Goal: Communication & Community: Ask a question

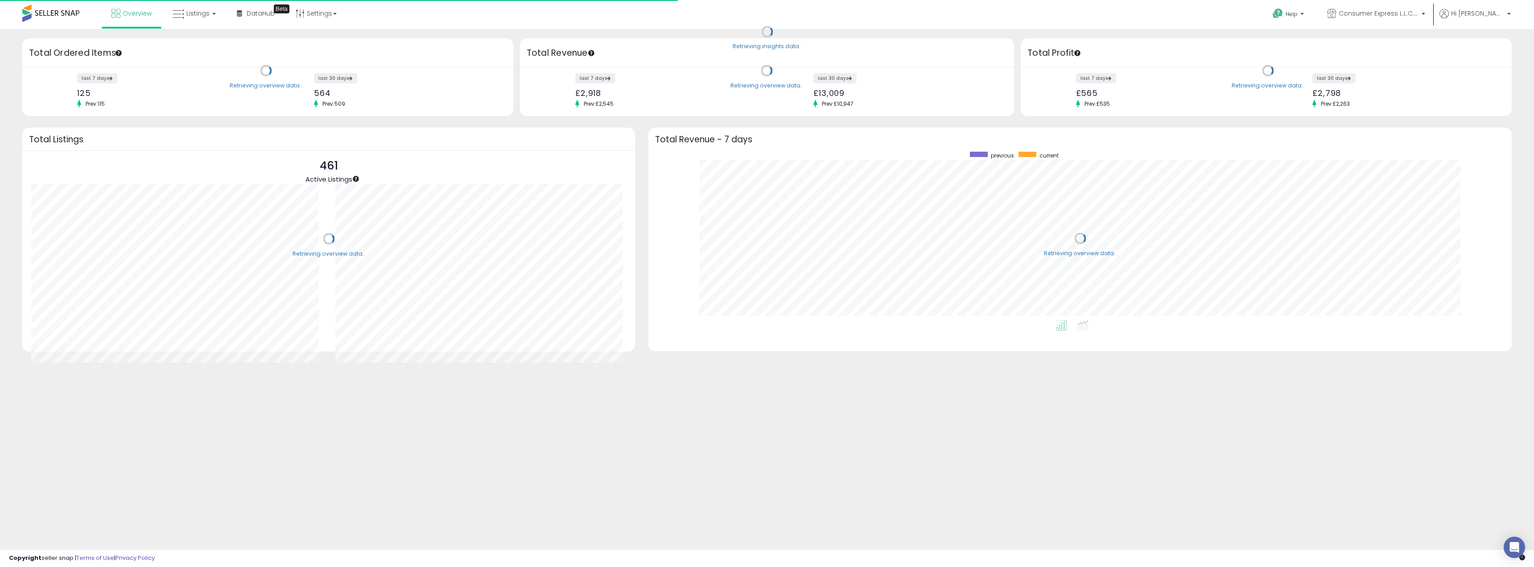
scroll to position [169, 845]
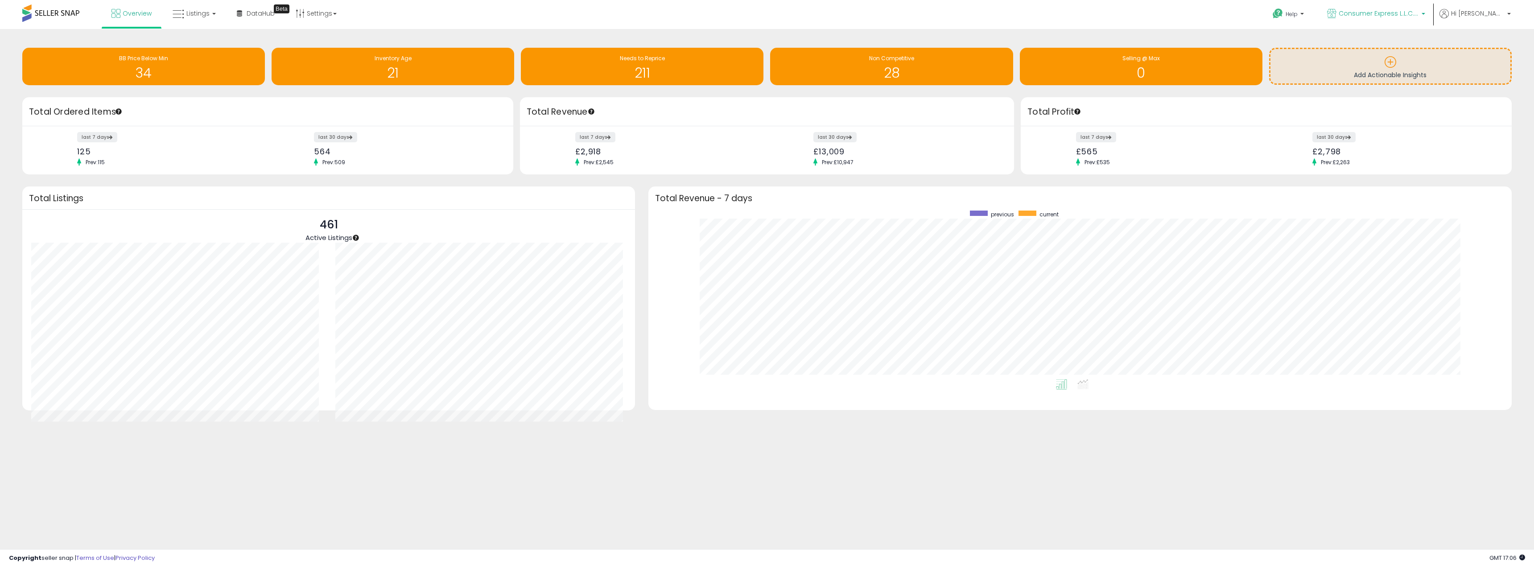
click at [1402, 9] on span "Consumer Express L.L.C. [GEOGRAPHIC_DATA]" at bounding box center [1378, 13] width 80 height 9
click at [1489, 14] on span "Hi [PERSON_NAME]" at bounding box center [1477, 13] width 53 height 9
click at [1490, 47] on li "Account" at bounding box center [1490, 48] width 37 height 22
click at [1490, 47] on link "Account" at bounding box center [1490, 47] width 24 height 8
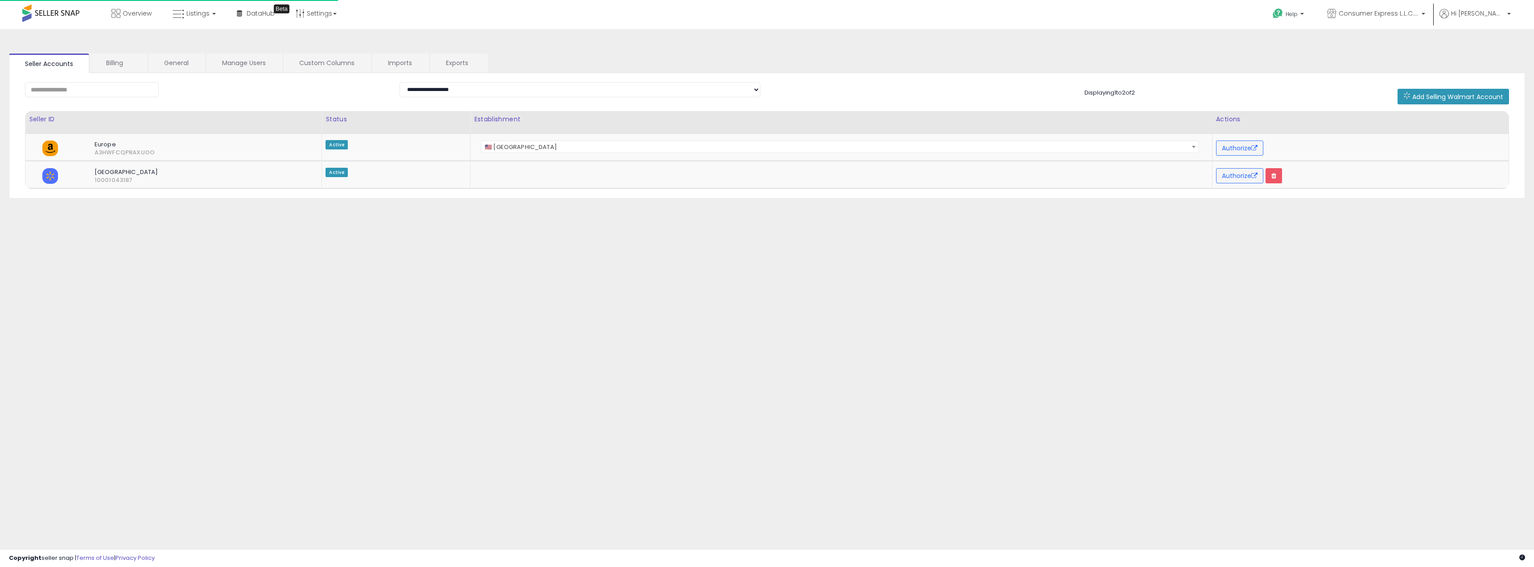
click at [1490, 47] on div "**********" at bounding box center [766, 223] width 1525 height 370
click at [118, 64] on link "Billing" at bounding box center [118, 62] width 57 height 19
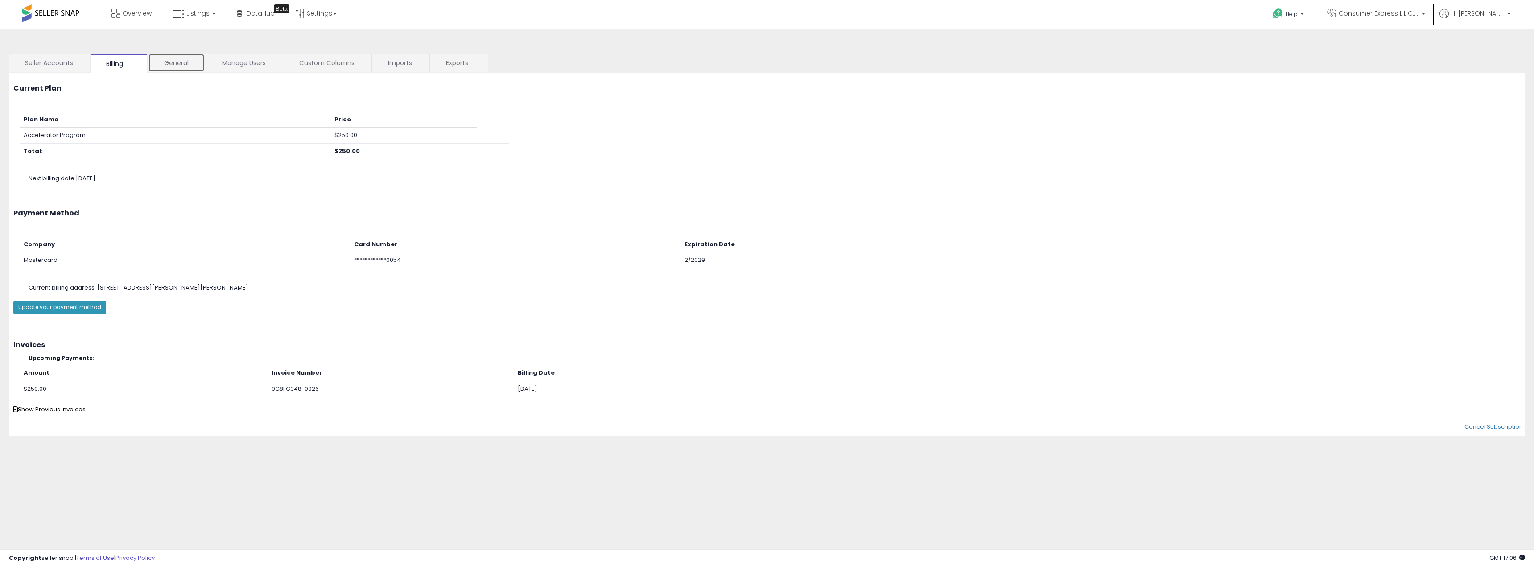
click at [174, 61] on link "General" at bounding box center [176, 62] width 57 height 19
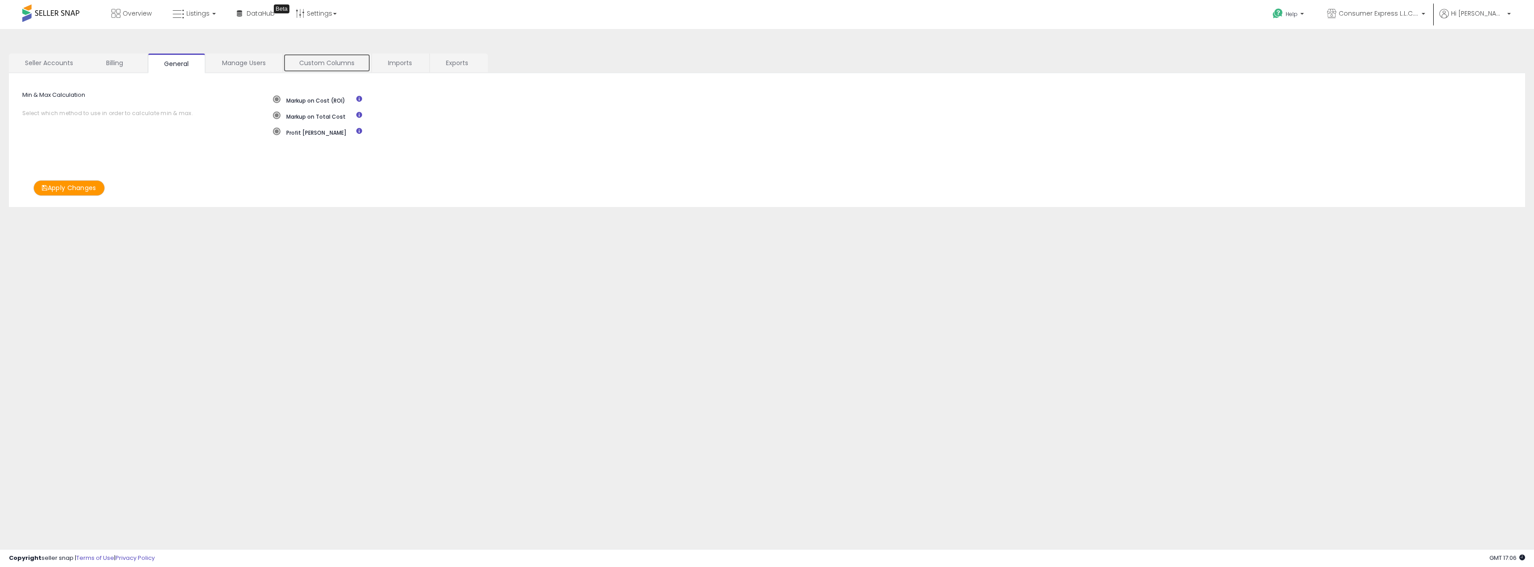
click at [320, 65] on link "Custom Columns" at bounding box center [326, 62] width 87 height 19
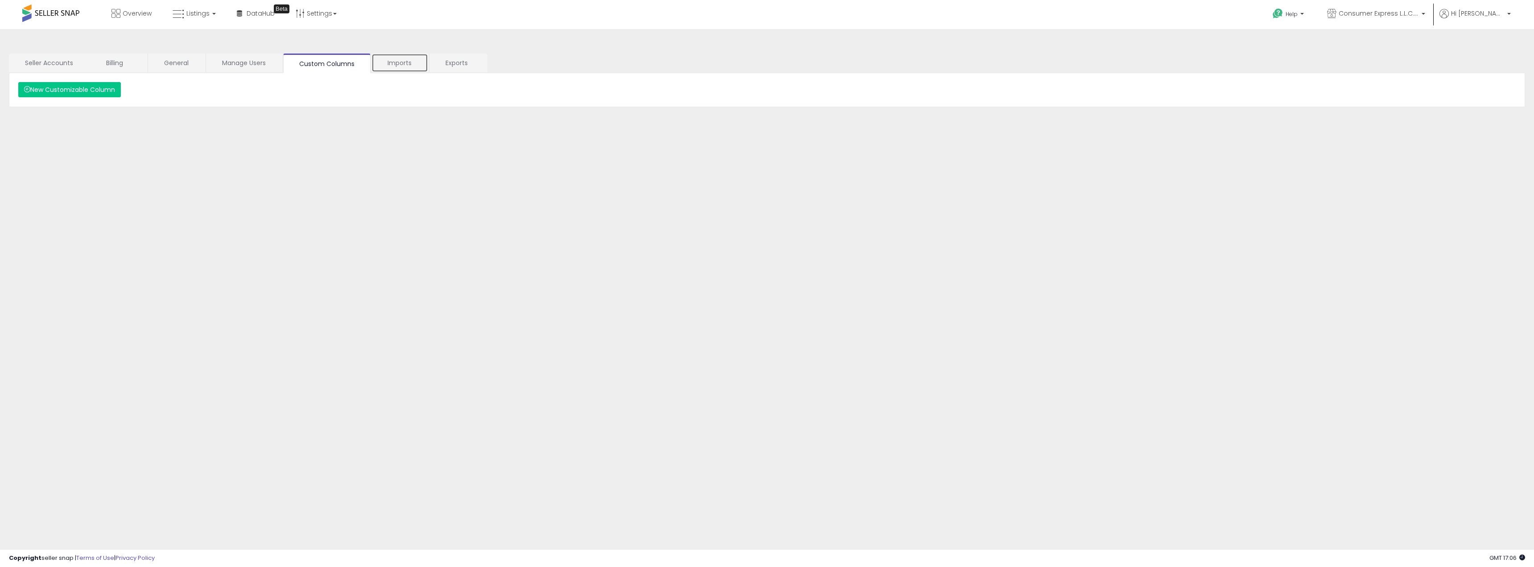
click at [407, 66] on link "Imports" at bounding box center [399, 62] width 57 height 19
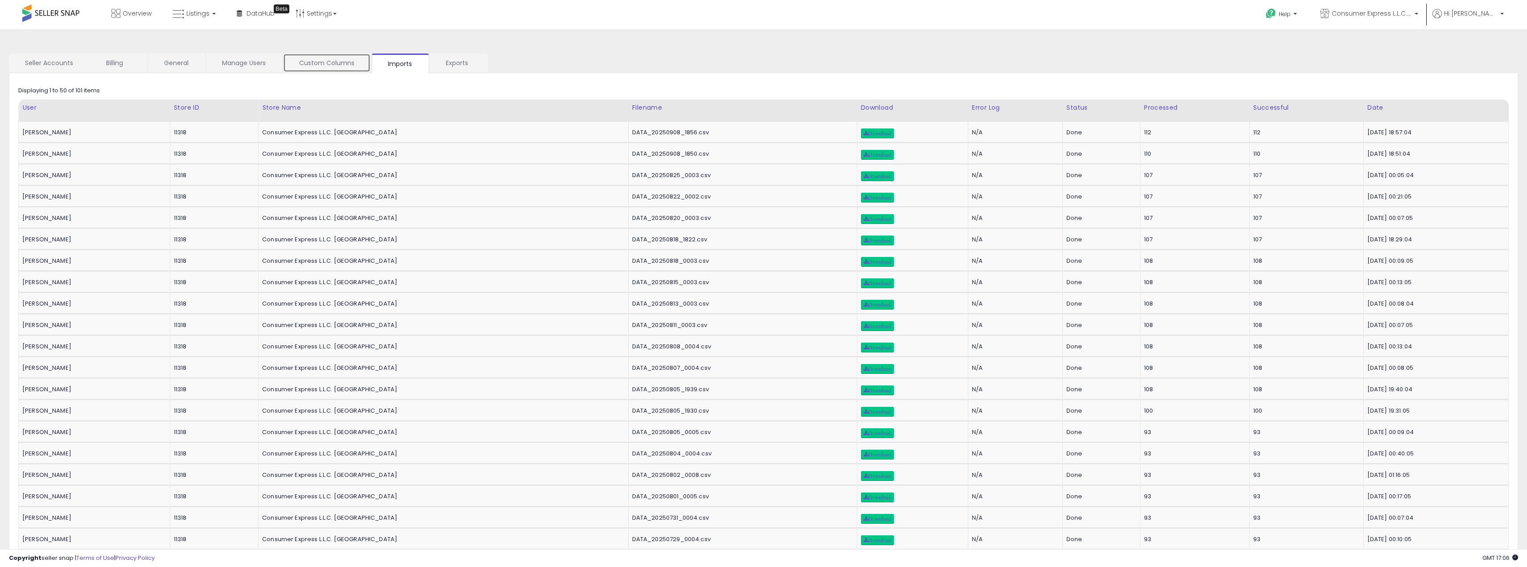
click at [327, 62] on link "Custom Columns" at bounding box center [326, 62] width 87 height 19
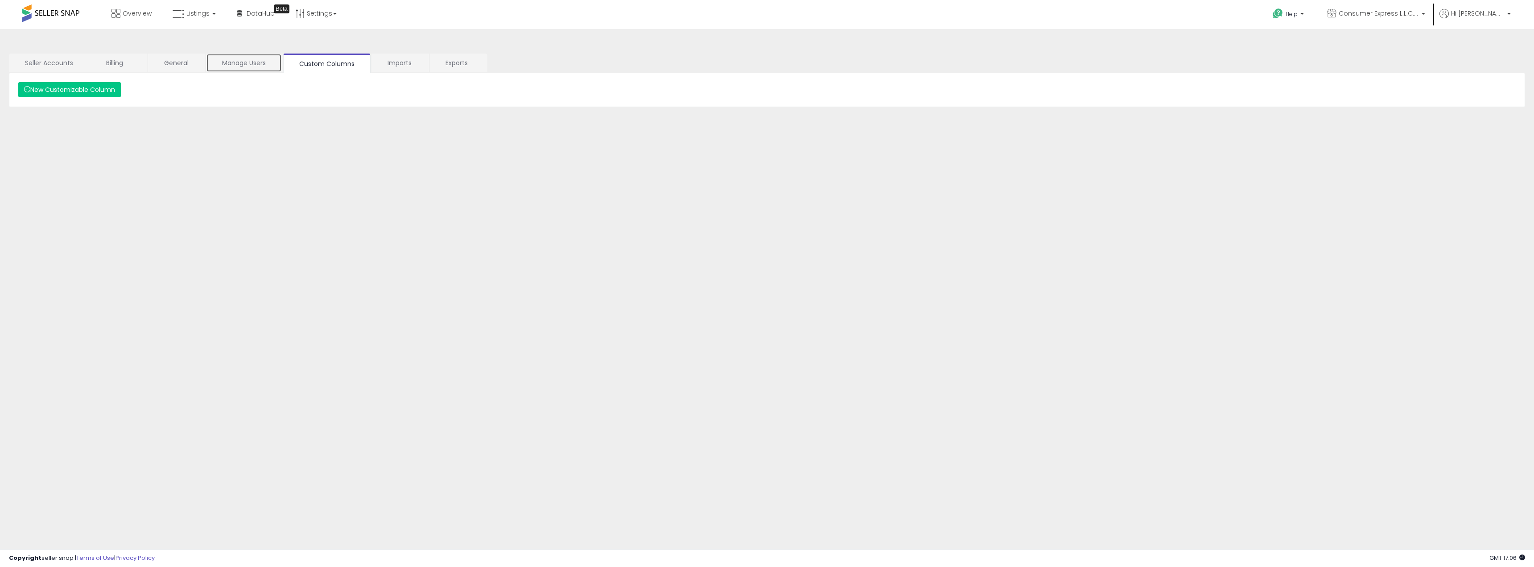
click at [255, 63] on link "Manage Users" at bounding box center [244, 62] width 76 height 19
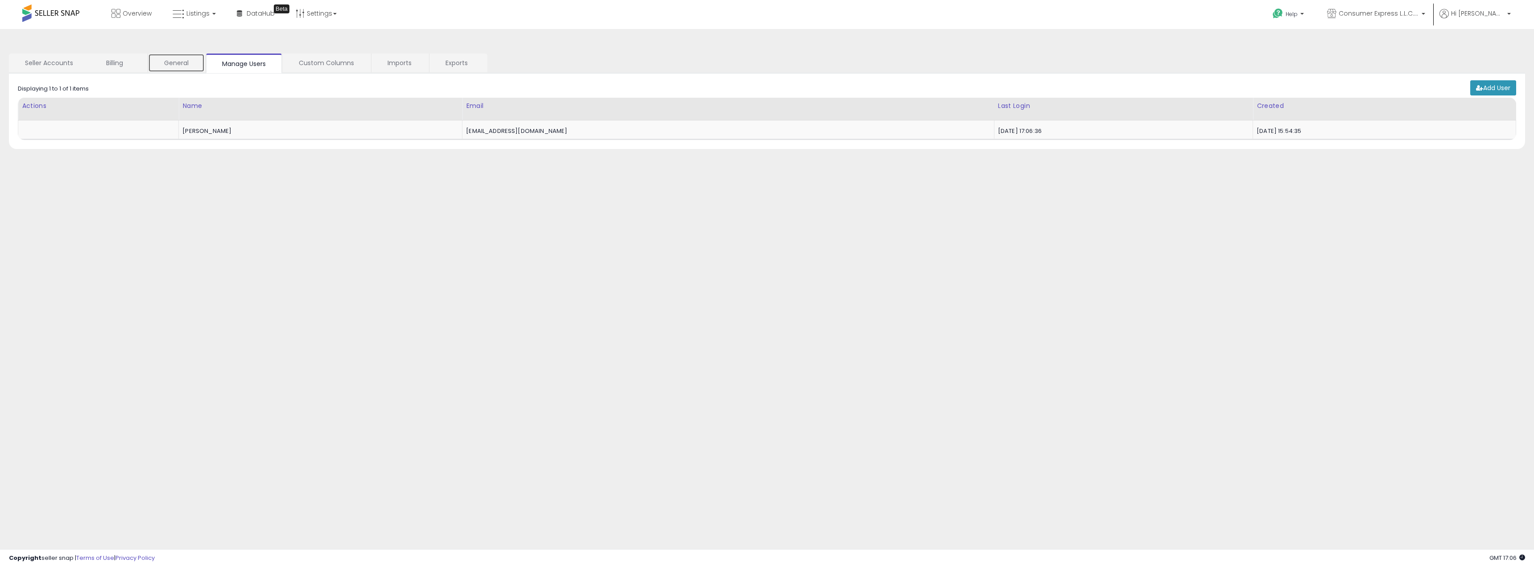
click at [190, 61] on link "General" at bounding box center [176, 62] width 57 height 19
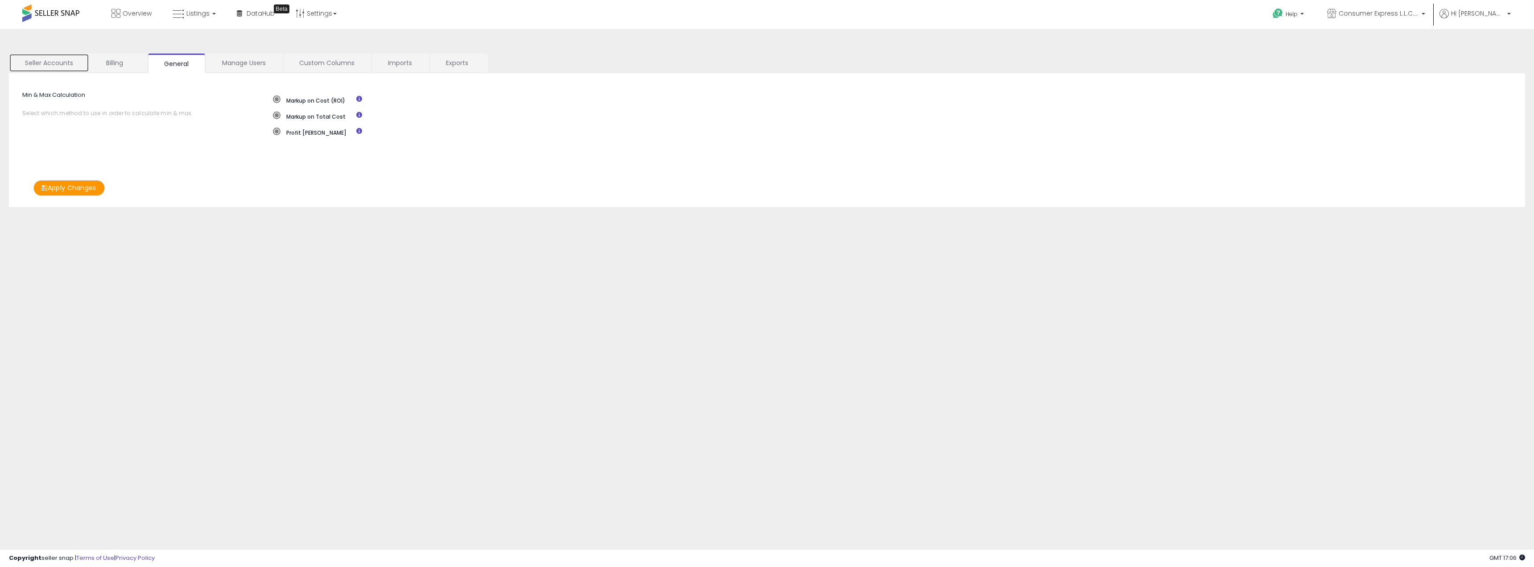
click at [46, 62] on link "Seller Accounts" at bounding box center [49, 62] width 80 height 19
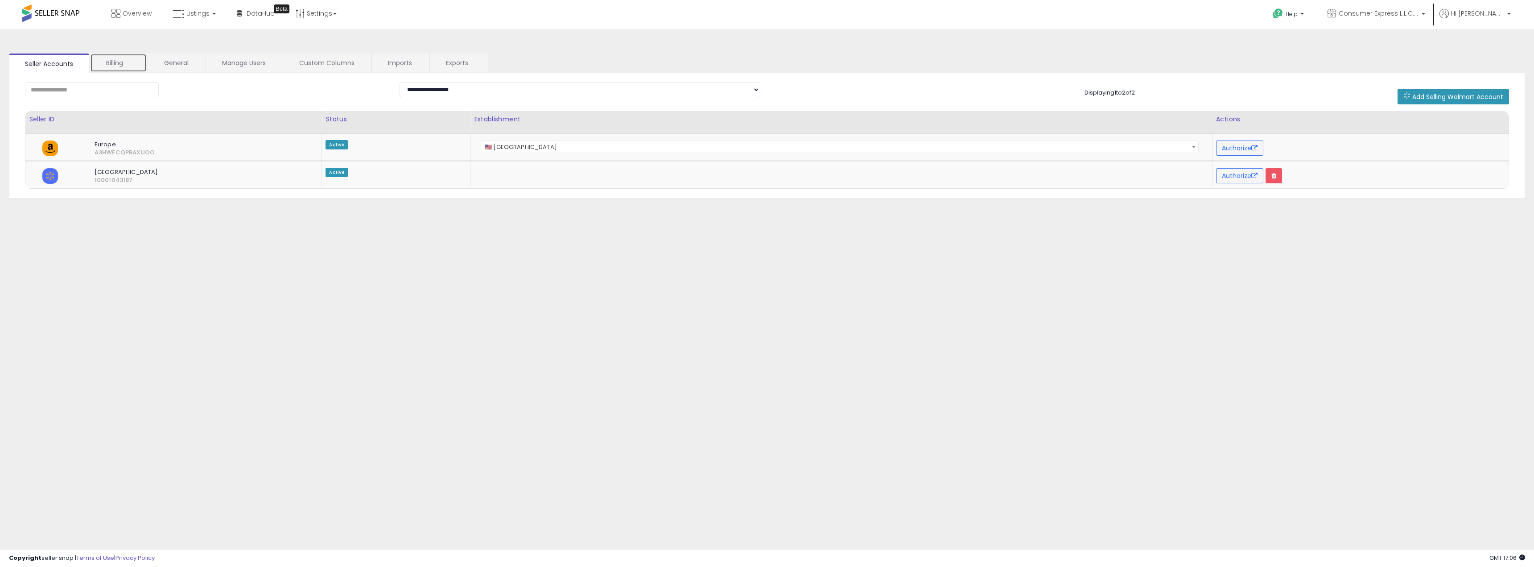
click at [115, 59] on link "Billing" at bounding box center [118, 62] width 57 height 19
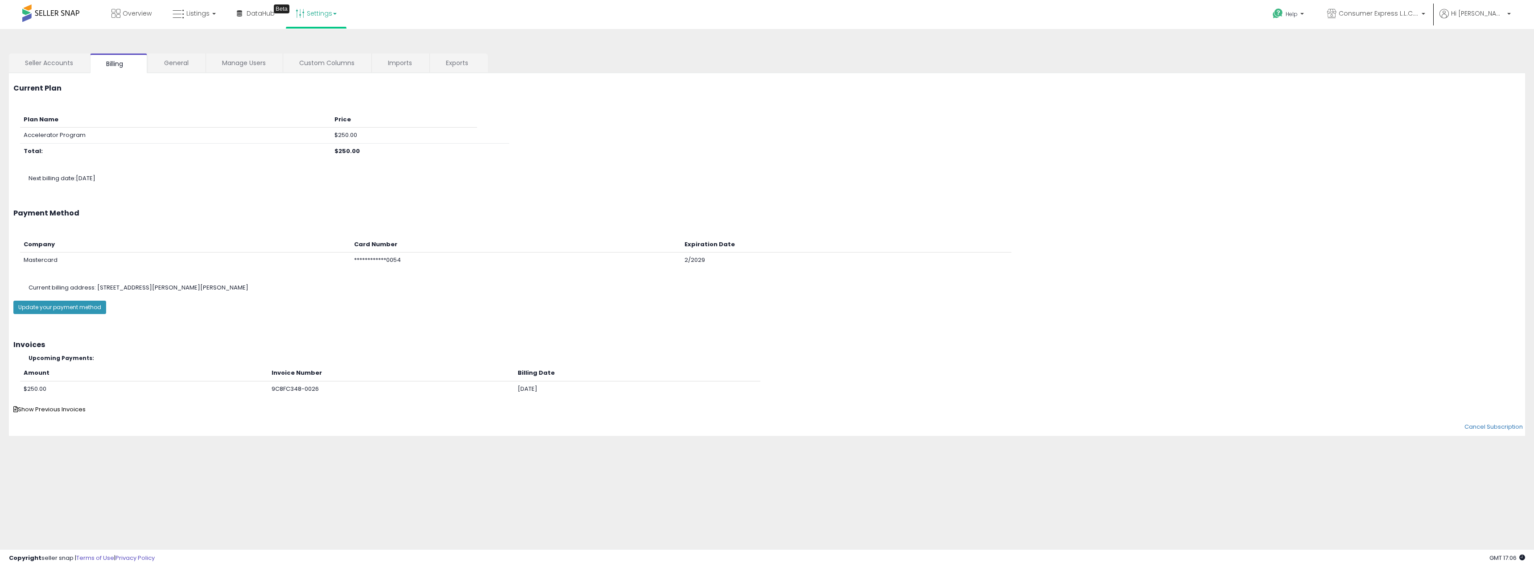
click at [312, 21] on link "Settings" at bounding box center [316, 13] width 54 height 27
click at [313, 66] on link "User settings" at bounding box center [316, 69] width 38 height 8
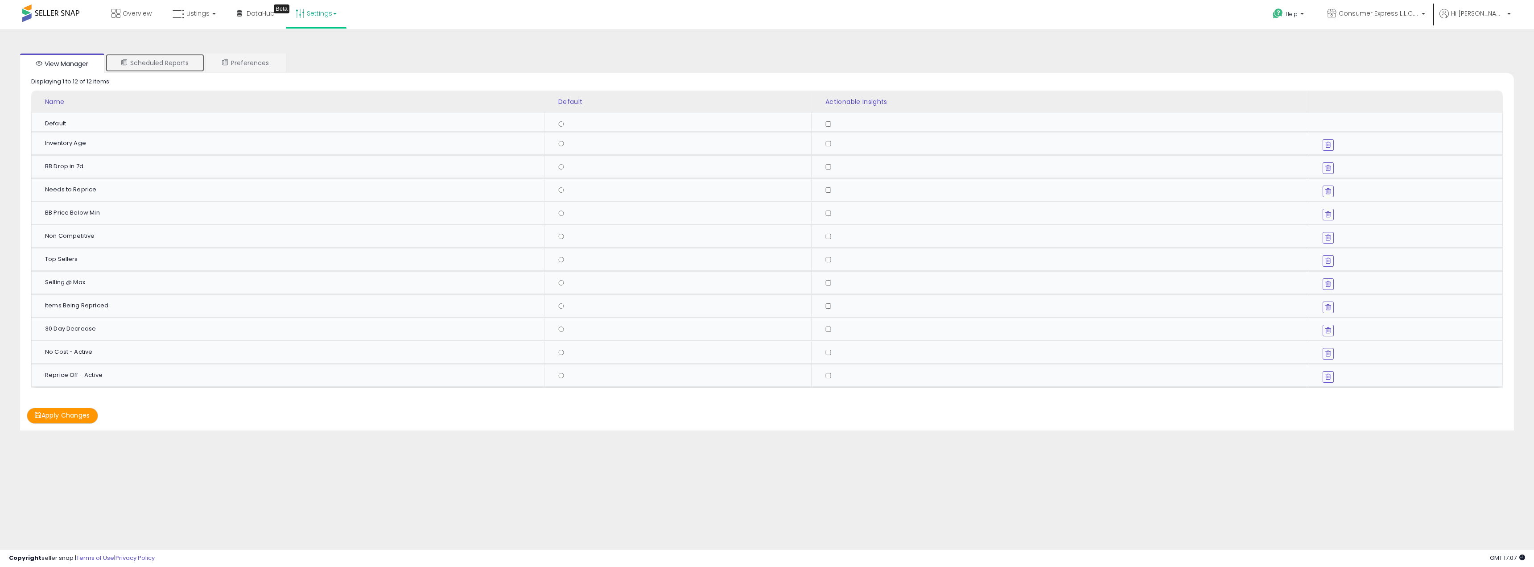
click at [174, 60] on link "Scheduled Reports" at bounding box center [154, 62] width 99 height 19
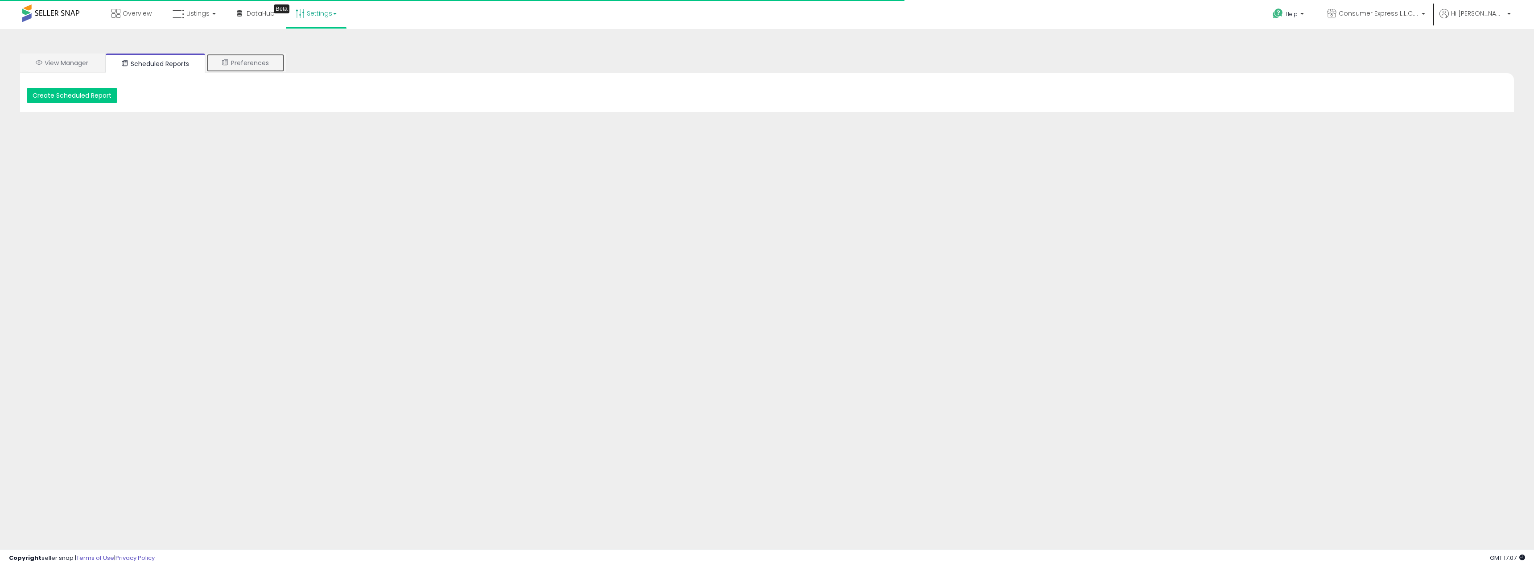
click at [257, 62] on link "Preferences" at bounding box center [245, 62] width 79 height 19
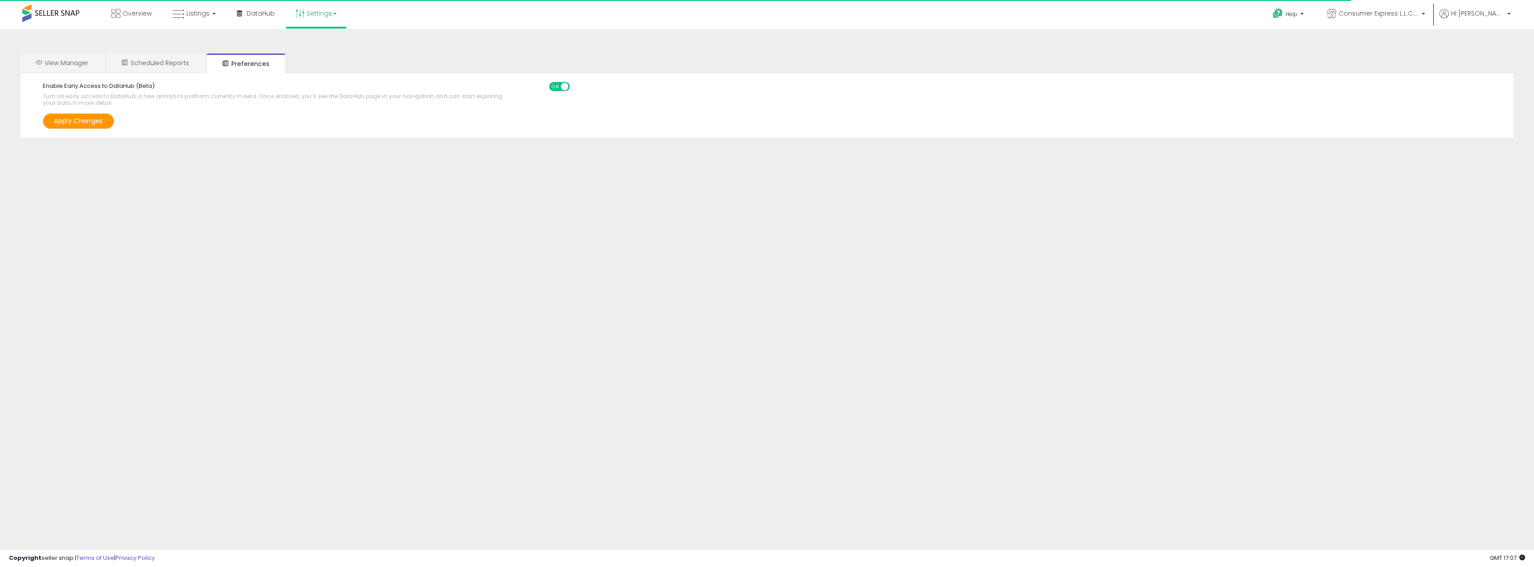
click at [333, 13] on b at bounding box center [335, 14] width 4 height 2
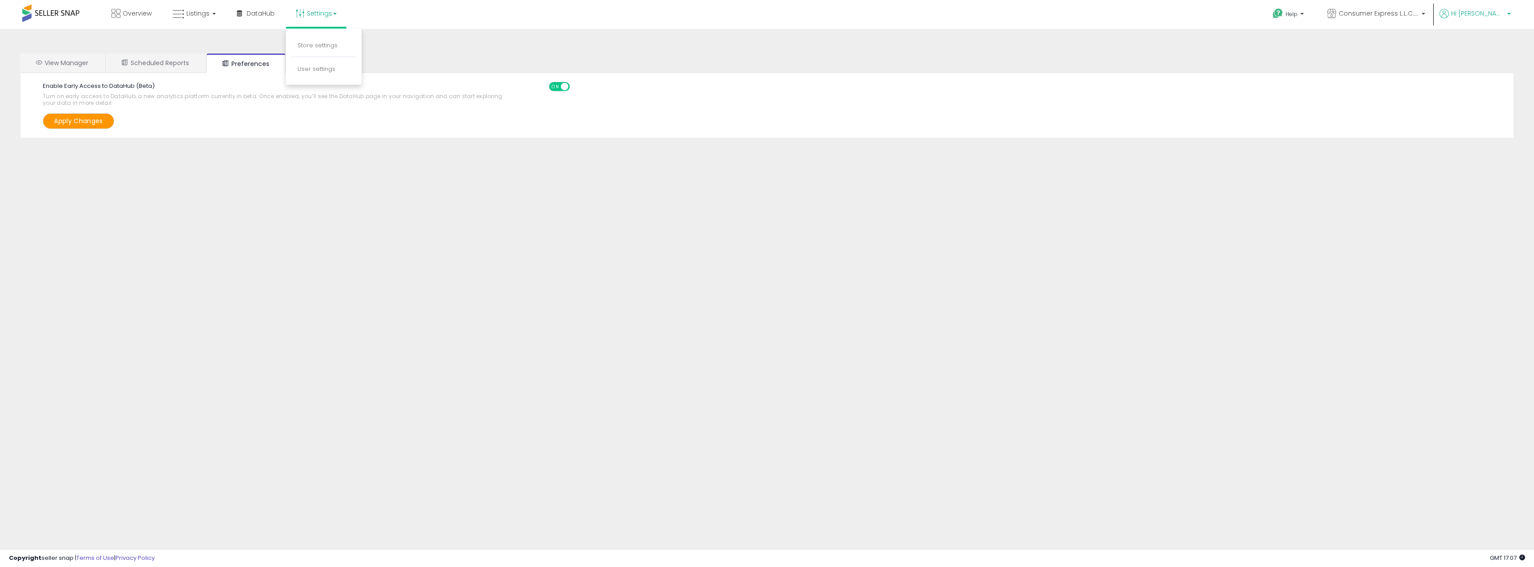
click at [1497, 19] on p "Hi [PERSON_NAME]" at bounding box center [1474, 14] width 71 height 11
click at [70, 62] on link "View Manager" at bounding box center [62, 62] width 84 height 19
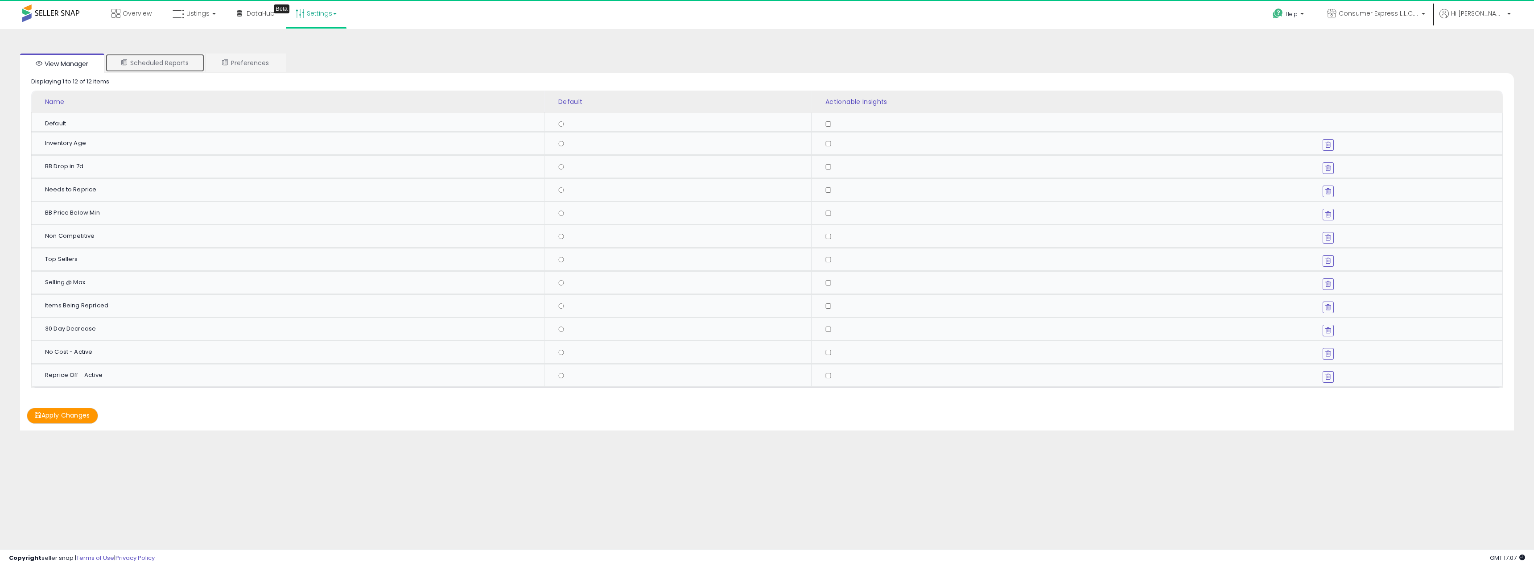
click at [144, 64] on link "Scheduled Reports" at bounding box center [154, 62] width 99 height 19
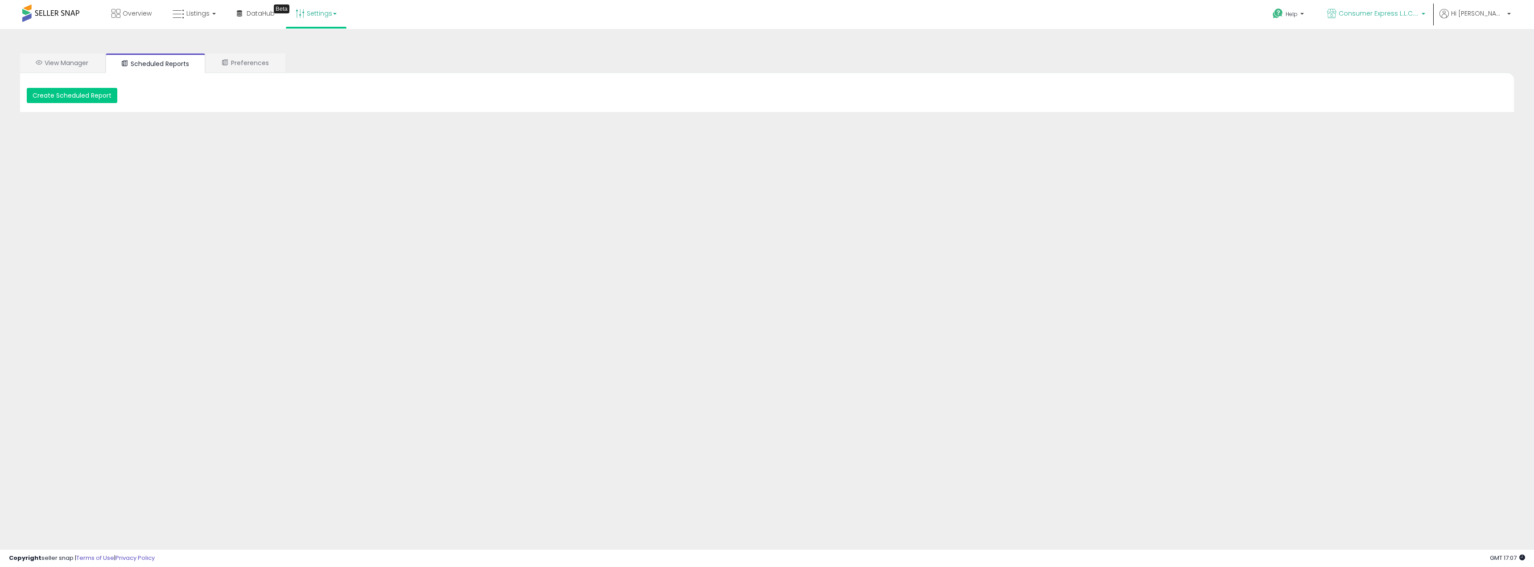
click at [1393, 8] on link "Consumer Express L.L.C. [GEOGRAPHIC_DATA]" at bounding box center [1375, 14] width 111 height 29
click at [1504, 16] on p "Hi [PERSON_NAME]" at bounding box center [1474, 14] width 71 height 11
click at [1487, 69] on link "Profile" at bounding box center [1490, 71] width 18 height 8
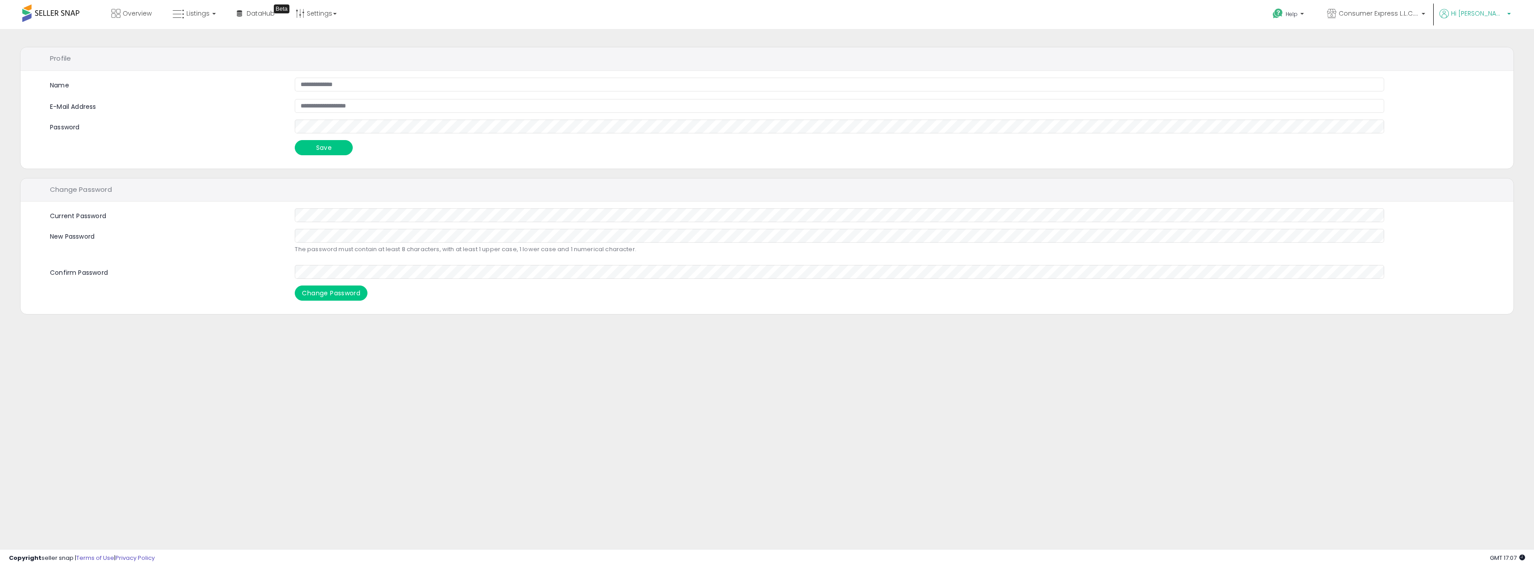
click at [1486, 11] on span "Hi [PERSON_NAME]" at bounding box center [1477, 13] width 53 height 9
click at [1409, 16] on span "Consumer Express L.L.C. [GEOGRAPHIC_DATA]" at bounding box center [1378, 13] width 80 height 9
click at [1489, 16] on span "Hi [PERSON_NAME]" at bounding box center [1477, 13] width 53 height 9
click at [1488, 44] on li "Account" at bounding box center [1490, 48] width 37 height 22
click at [1488, 45] on link "Account" at bounding box center [1490, 47] width 24 height 8
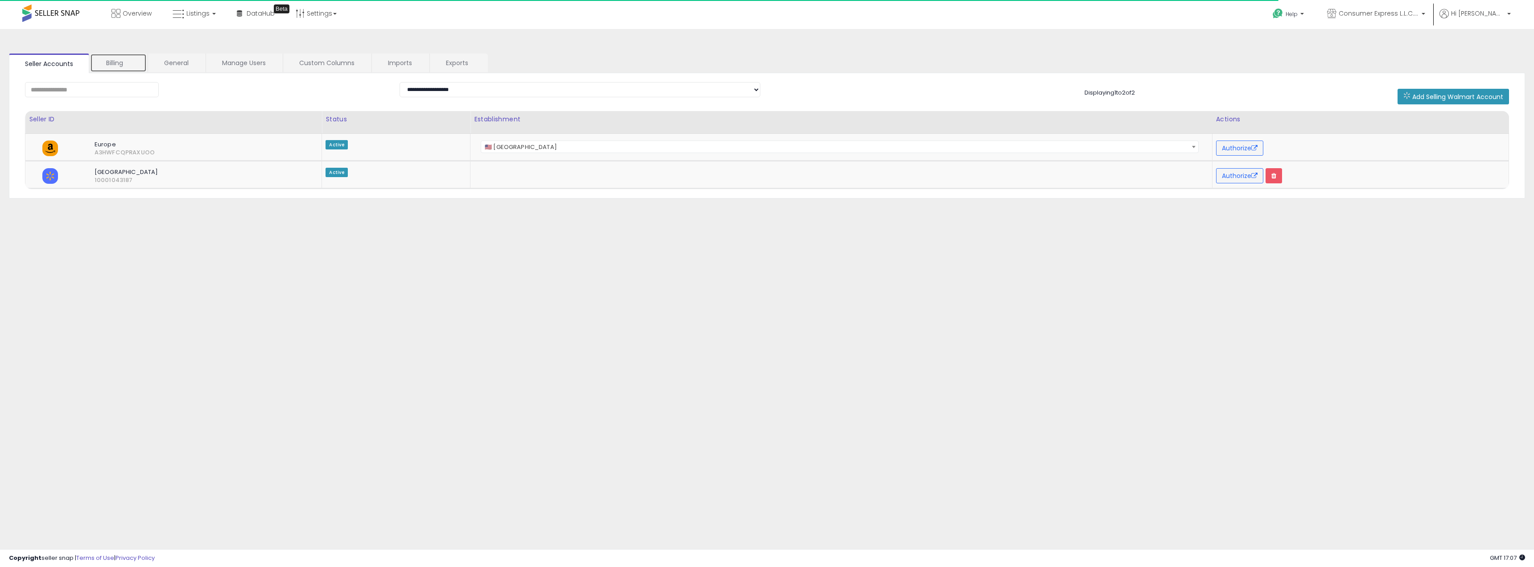
click at [131, 61] on link "Billing" at bounding box center [118, 62] width 57 height 19
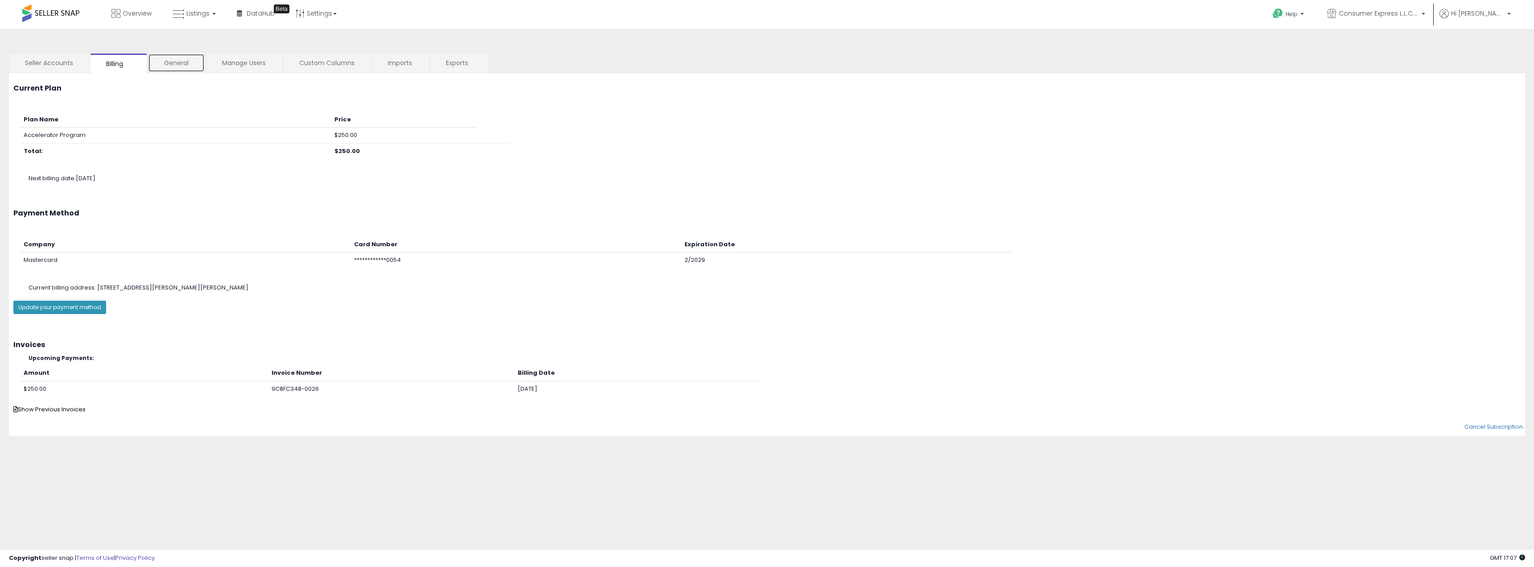
click at [173, 62] on link "General" at bounding box center [176, 62] width 57 height 19
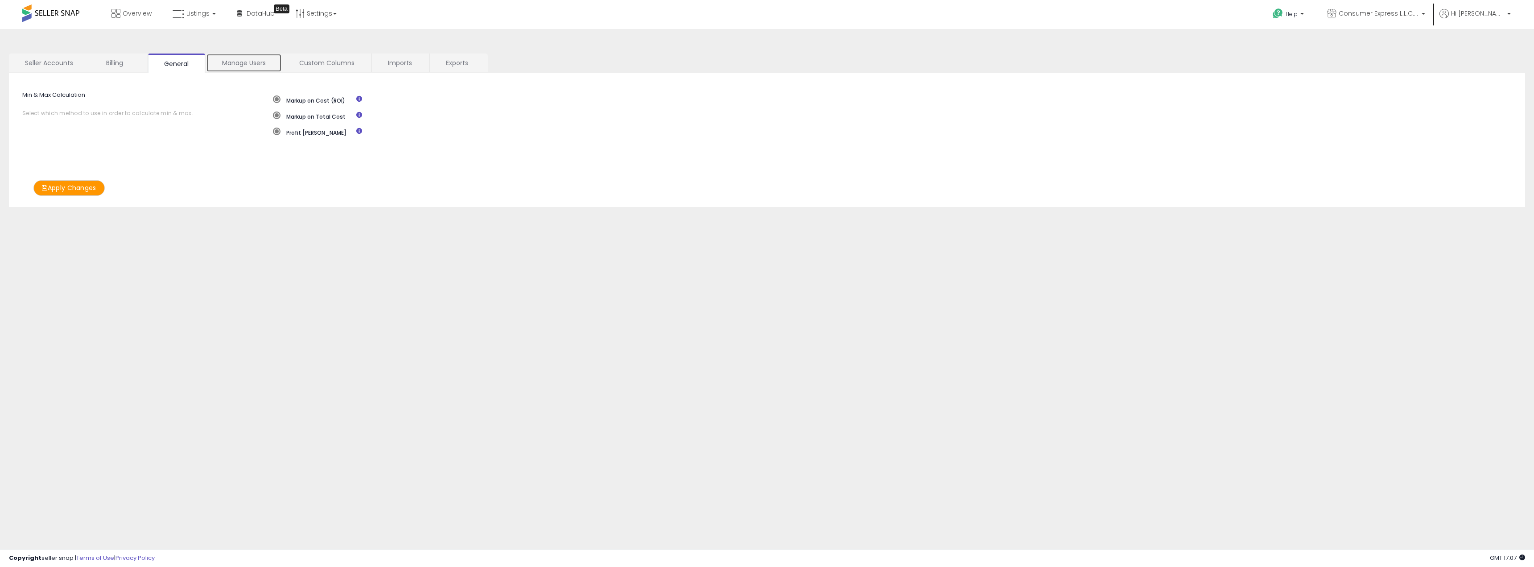
click at [239, 64] on link "Manage Users" at bounding box center [244, 62] width 76 height 19
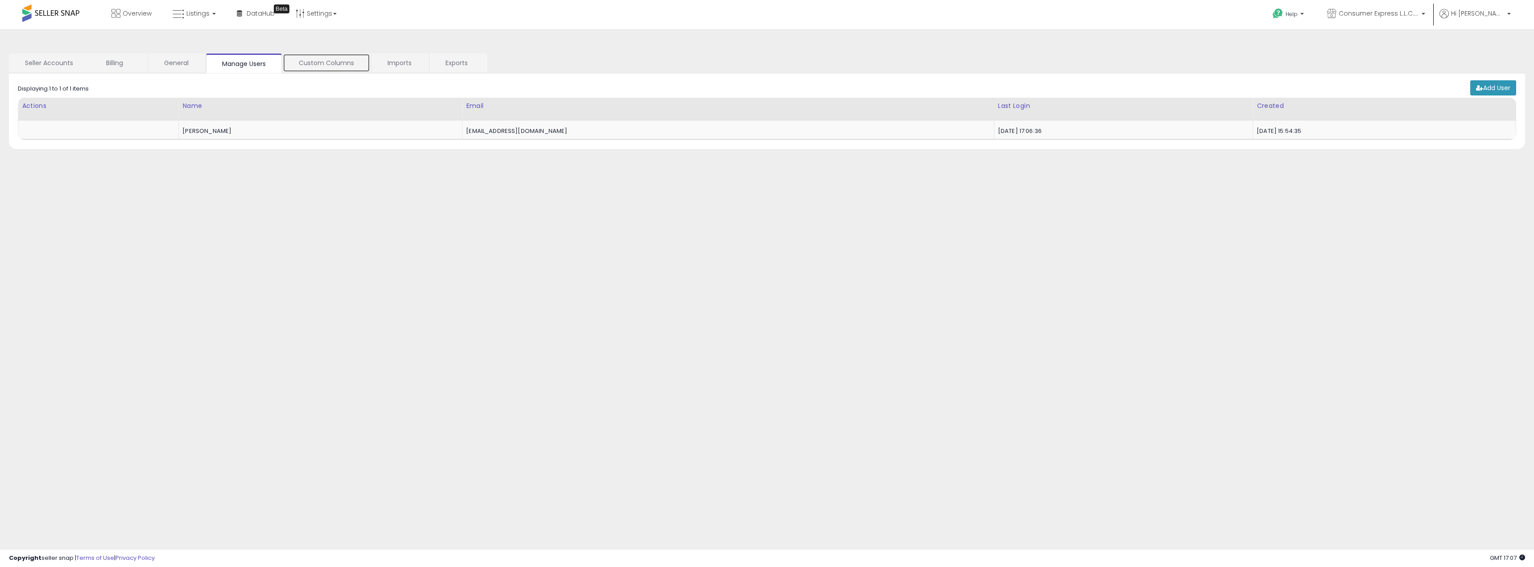
click at [322, 64] on link "Custom Columns" at bounding box center [326, 62] width 87 height 19
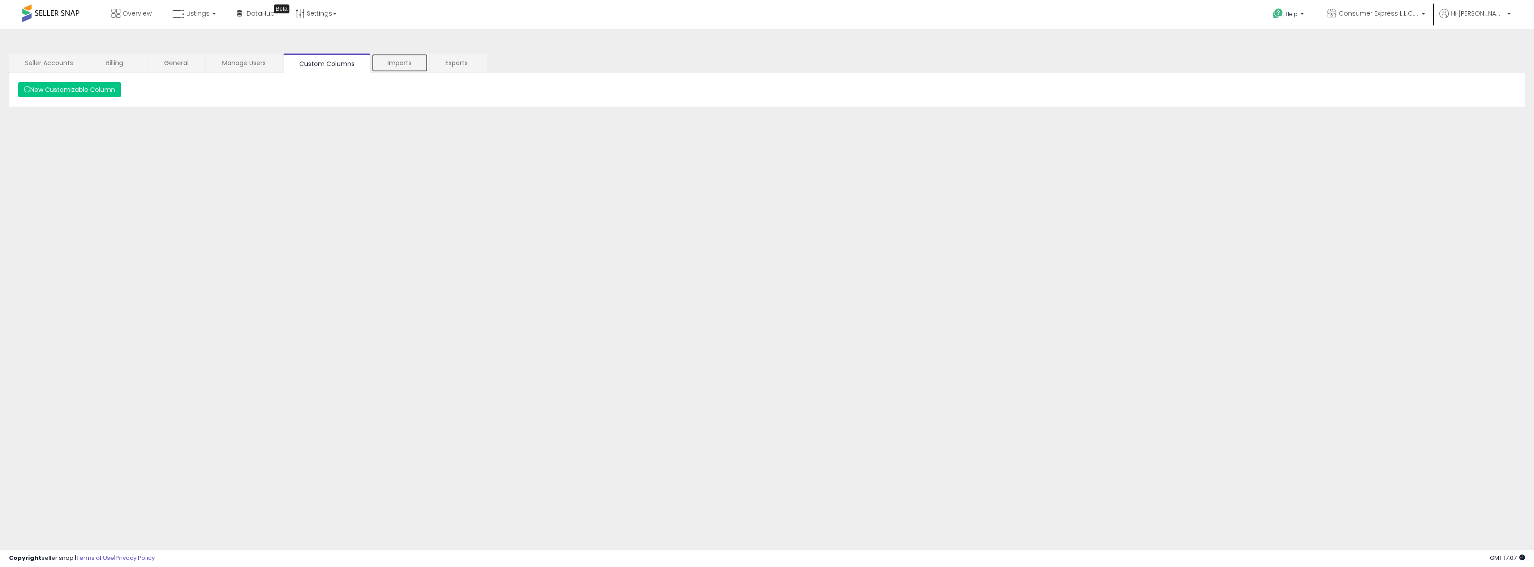
click at [398, 67] on link "Imports" at bounding box center [399, 62] width 57 height 19
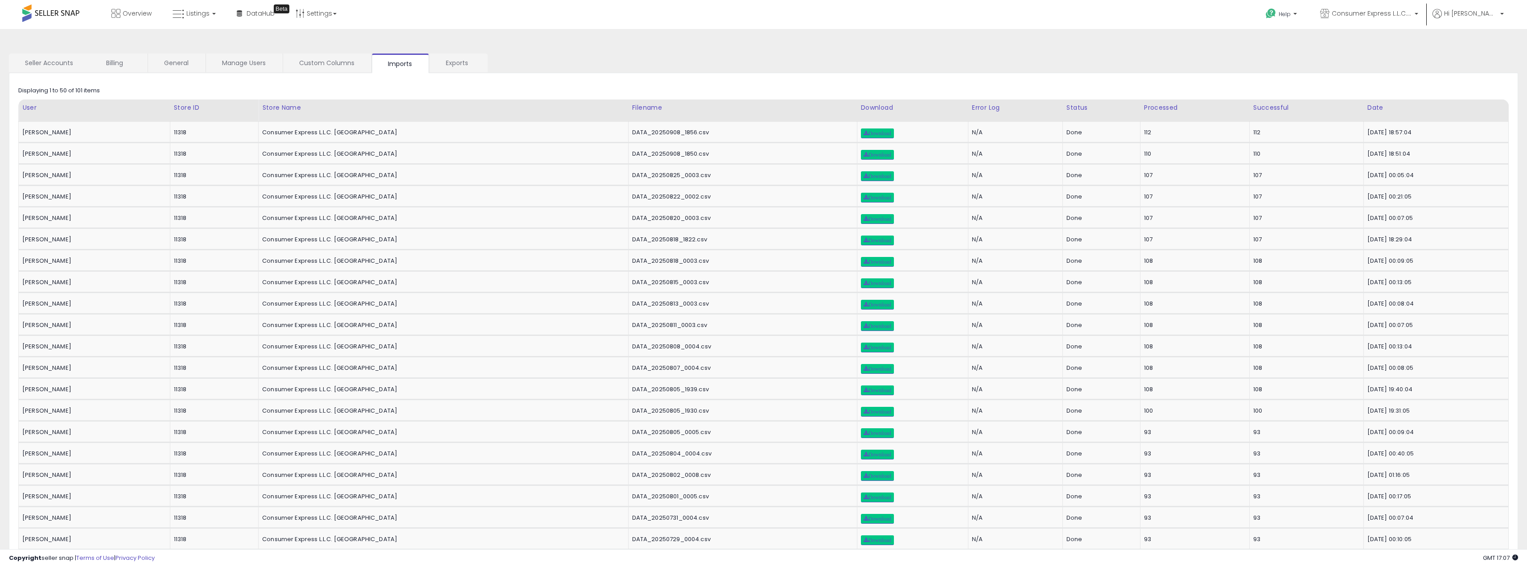
click at [488, 67] on ul "Seller Accounts Billing General Manage Users Custom Columns Imports Exports" at bounding box center [763, 63] width 1509 height 20
click at [454, 67] on link "Exports" at bounding box center [458, 62] width 57 height 19
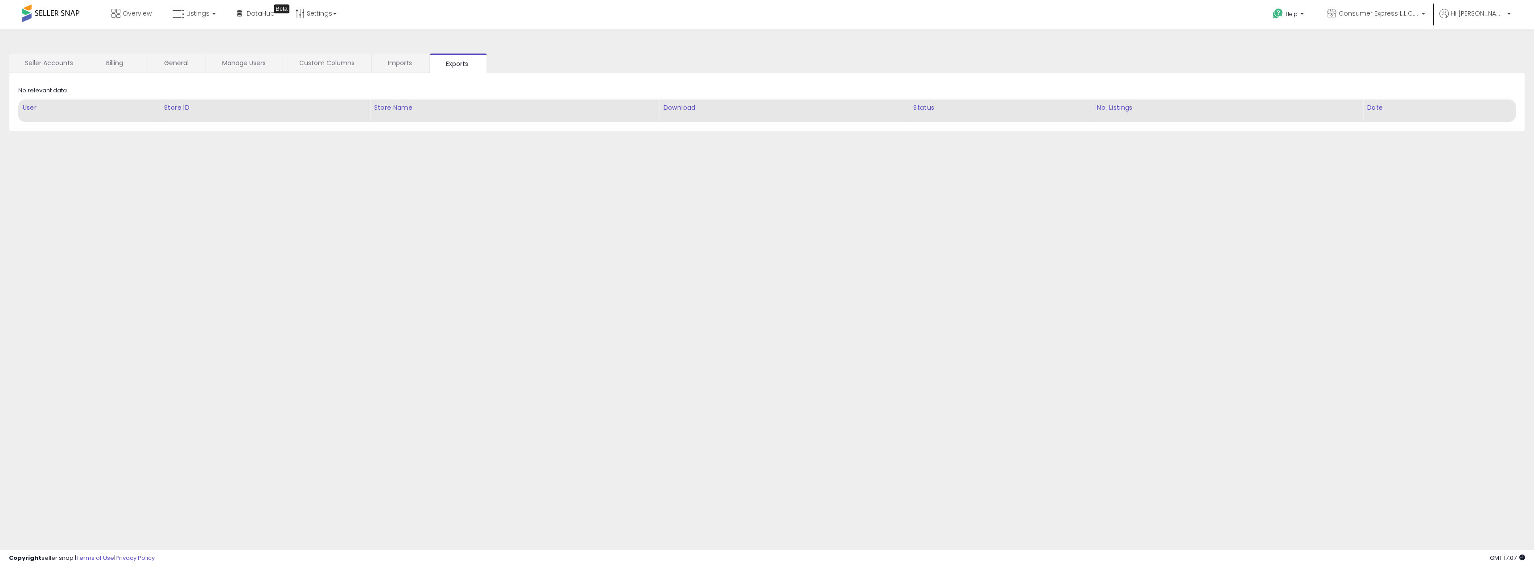
drag, startPoint x: 49, startPoint y: 53, endPoint x: 45, endPoint y: 59, distance: 7.2
click at [48, 54] on div "**********" at bounding box center [766, 223] width 1525 height 370
click at [45, 62] on link "Seller Accounts" at bounding box center [49, 62] width 80 height 19
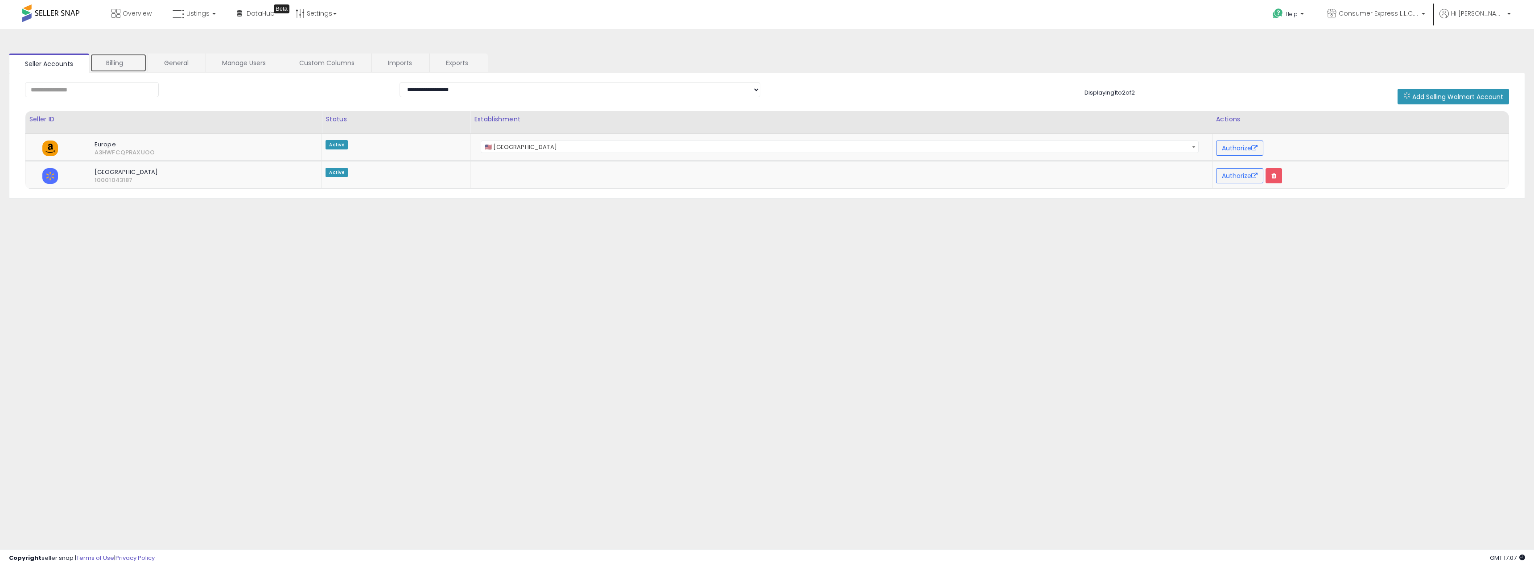
click at [135, 66] on link "Billing" at bounding box center [118, 62] width 57 height 19
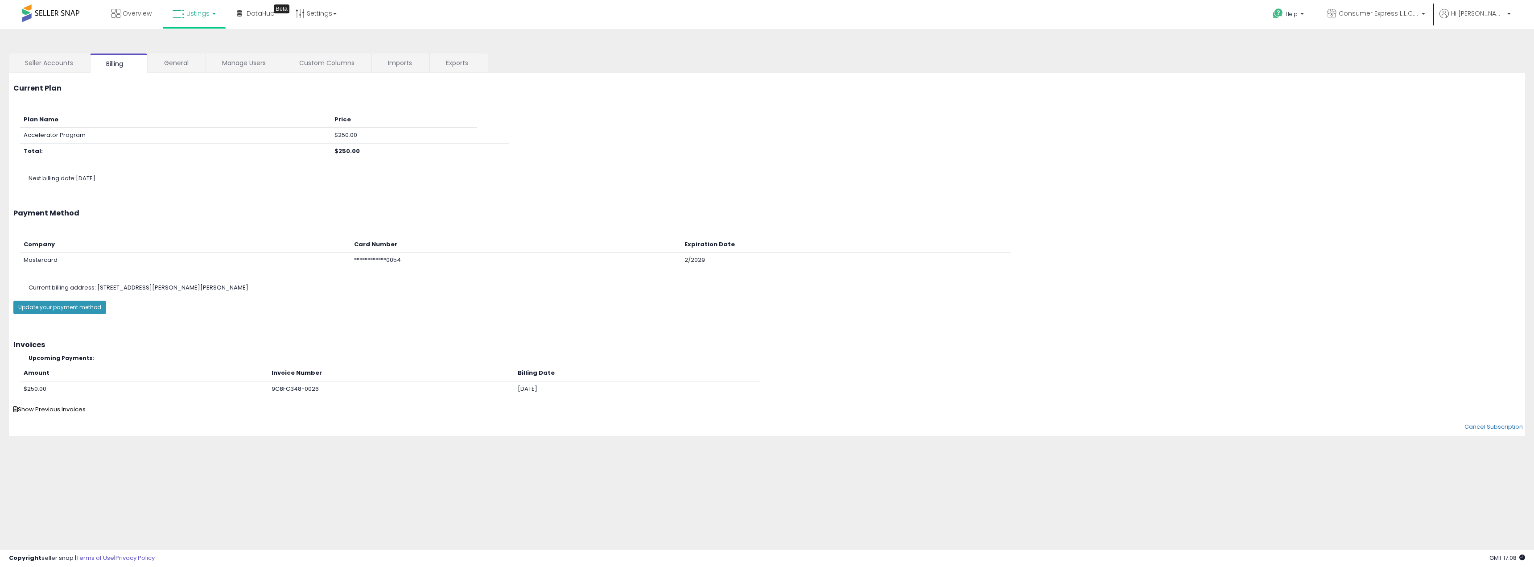
click at [192, 14] on span "Listings" at bounding box center [197, 13] width 23 height 9
click at [319, 14] on link "Settings" at bounding box center [316, 13] width 54 height 27
click at [321, 45] on link "Store settings" at bounding box center [317, 45] width 40 height 8
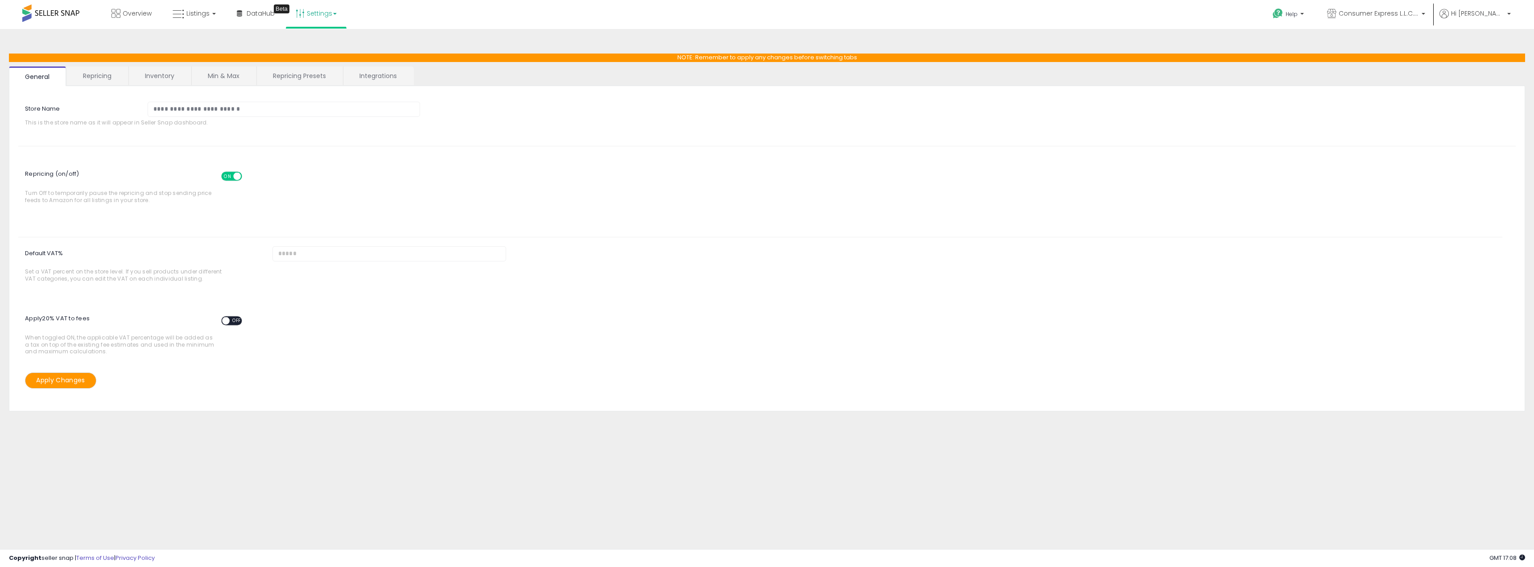
click at [94, 75] on link "Repricing" at bounding box center [97, 75] width 61 height 19
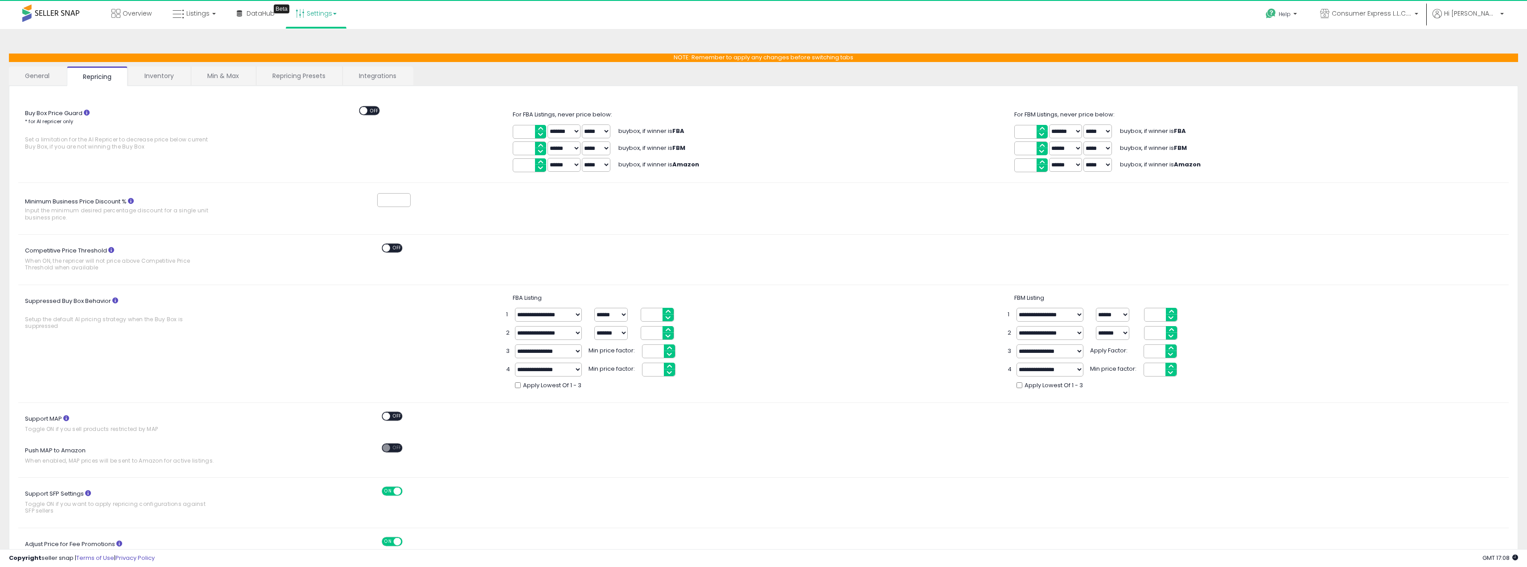
click at [45, 77] on link "General" at bounding box center [37, 75] width 57 height 19
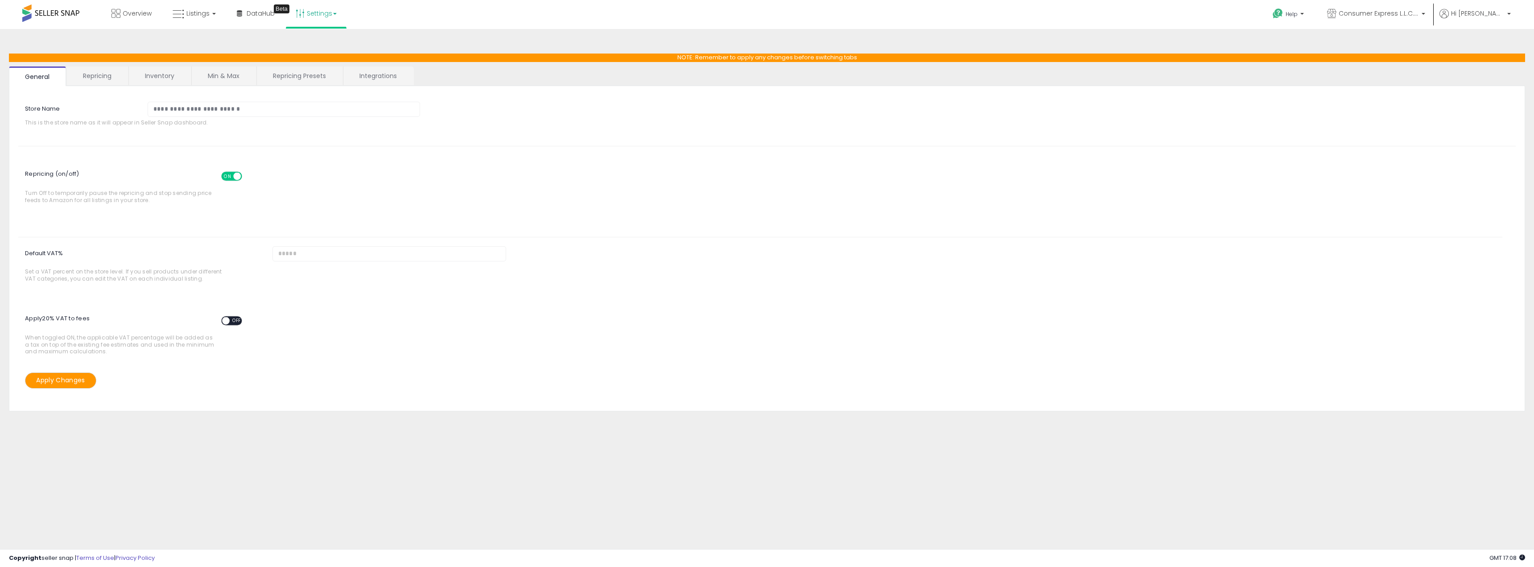
click at [110, 82] on link "Repricing" at bounding box center [97, 75] width 61 height 19
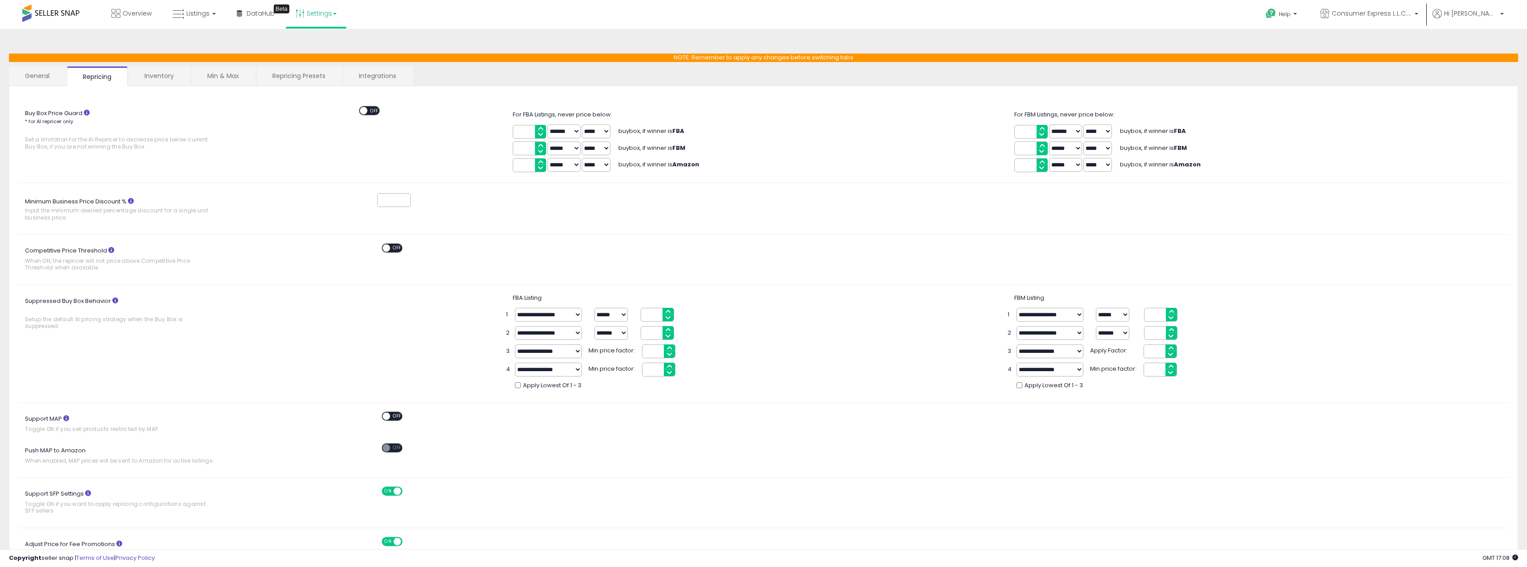
click at [164, 79] on link "Inventory" at bounding box center [159, 75] width 62 height 19
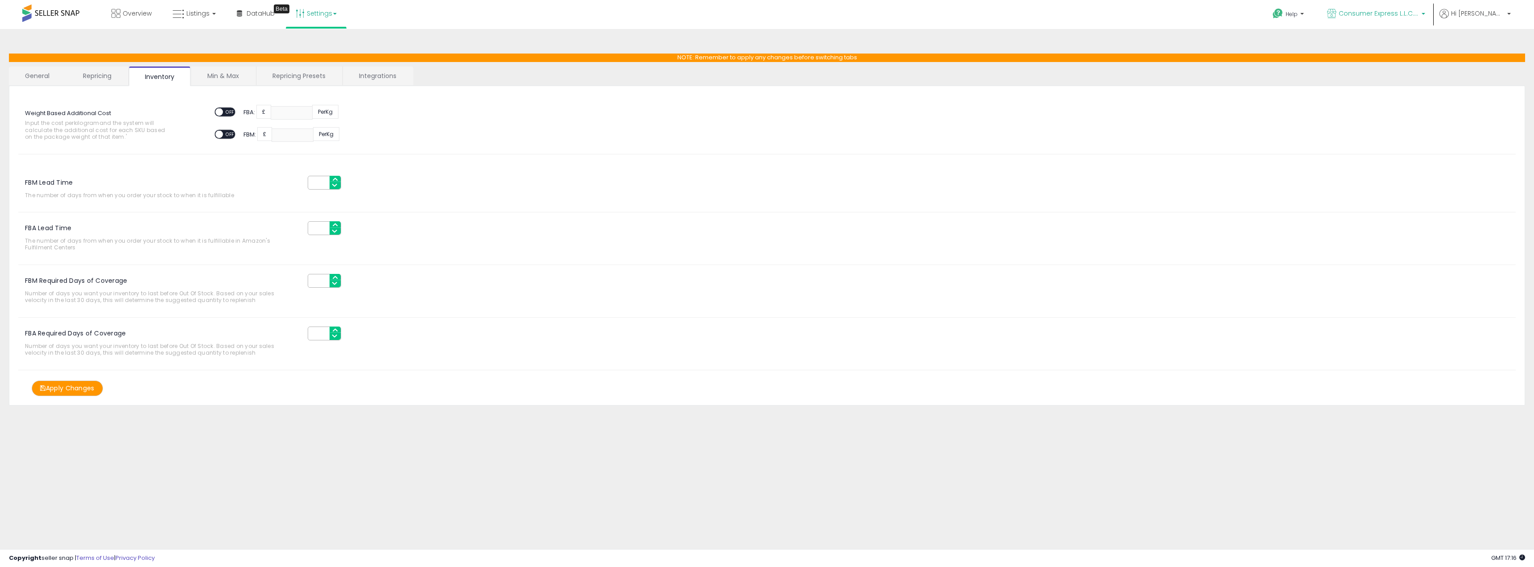
click at [1396, 11] on span "Consumer Express L.L.C. [GEOGRAPHIC_DATA]" at bounding box center [1378, 13] width 80 height 9
click at [1481, 21] on link "Hi [PERSON_NAME]" at bounding box center [1474, 19] width 71 height 20
click at [49, 8] on span at bounding box center [50, 12] width 57 height 17
click at [1415, 19] on p "Consumer Express L.L.C. [GEOGRAPHIC_DATA]" at bounding box center [1376, 14] width 98 height 11
click at [1524, 12] on nav "Overview Listings DataHub Beta Help" at bounding box center [766, 19] width 1547 height 38
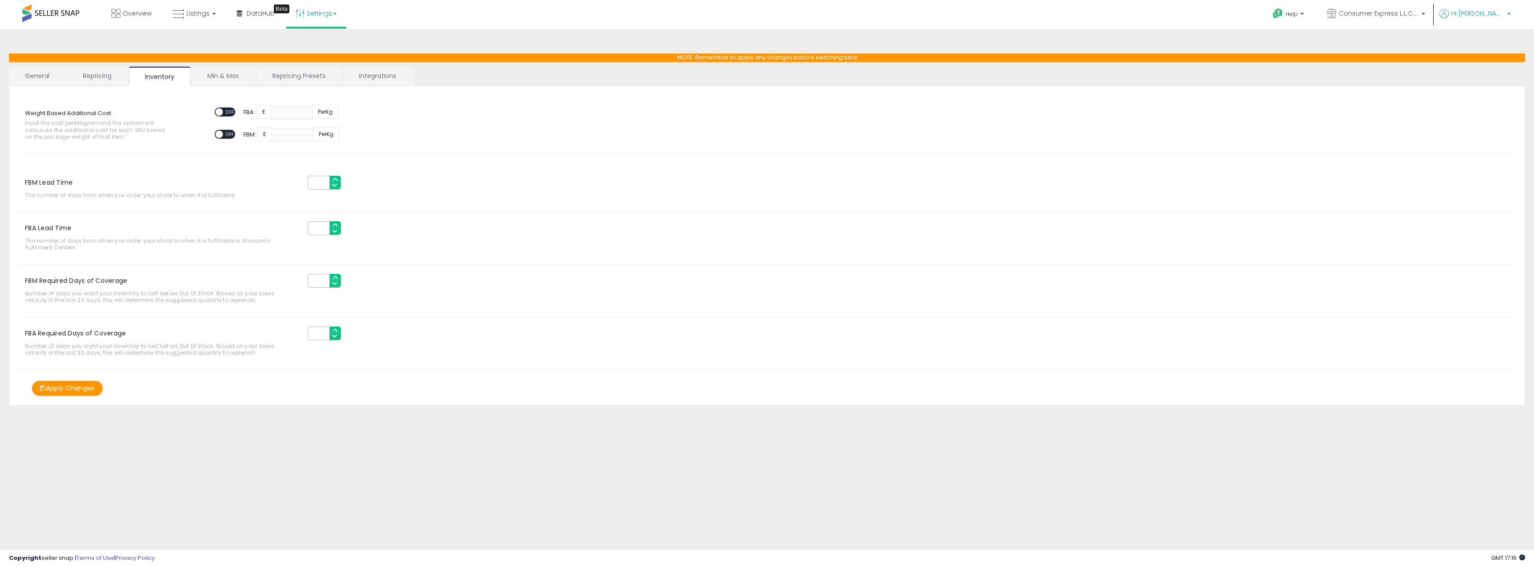
click at [1494, 11] on span "Hi [PERSON_NAME]" at bounding box center [1477, 13] width 53 height 9
click at [60, 10] on span at bounding box center [50, 12] width 57 height 17
click at [56, 14] on span at bounding box center [50, 12] width 57 height 17
click at [145, 18] on link "Overview" at bounding box center [131, 13] width 53 height 27
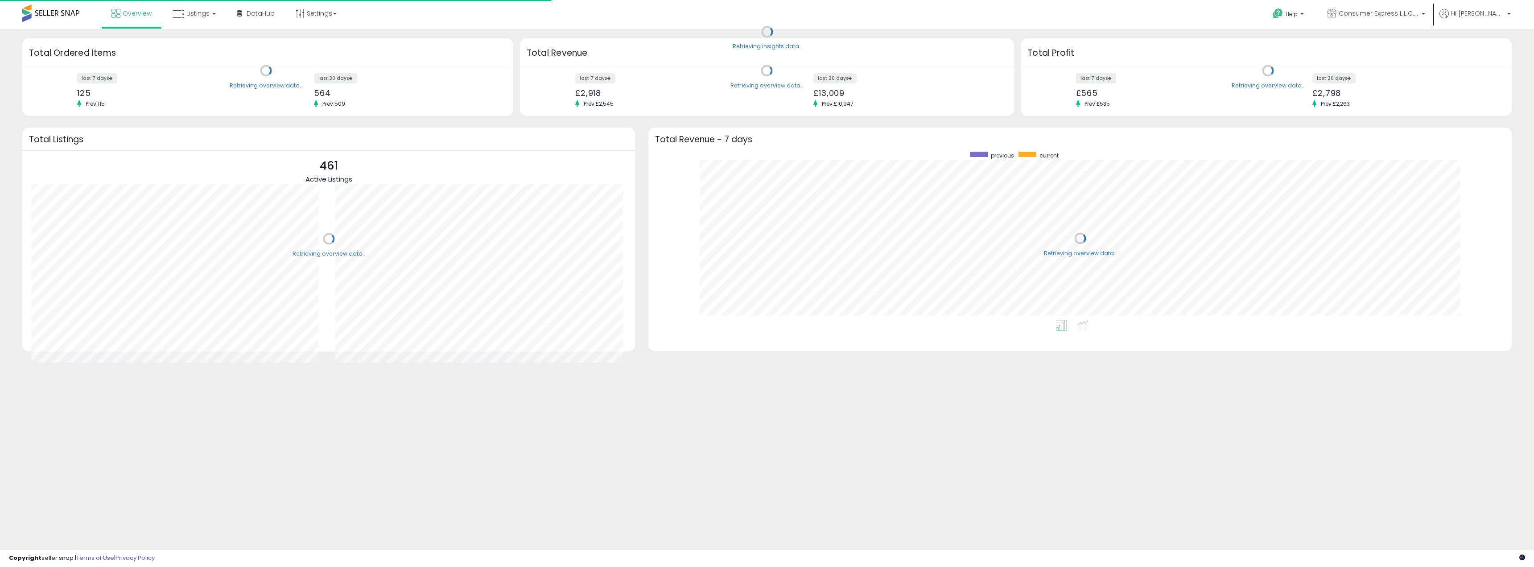
scroll to position [169, 845]
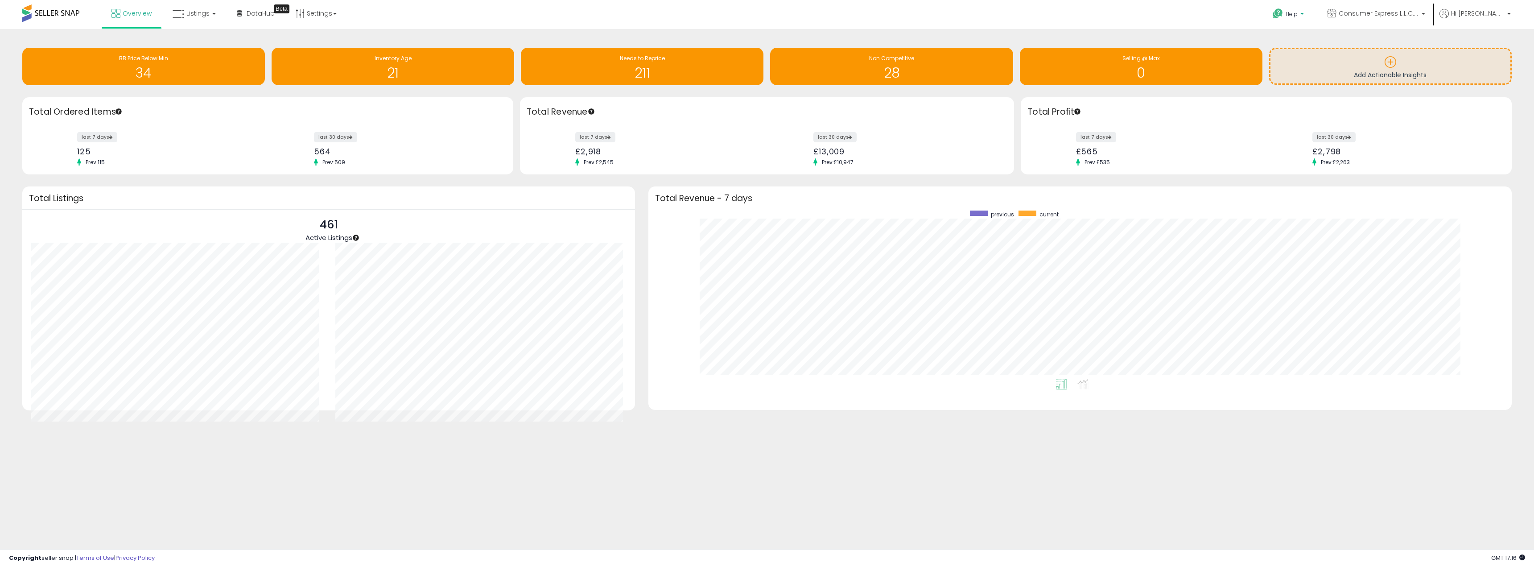
click at [1306, 14] on p "Help" at bounding box center [1289, 15] width 34 height 10
click at [1322, 45] on link "Contact Support" at bounding box center [1298, 47] width 48 height 8
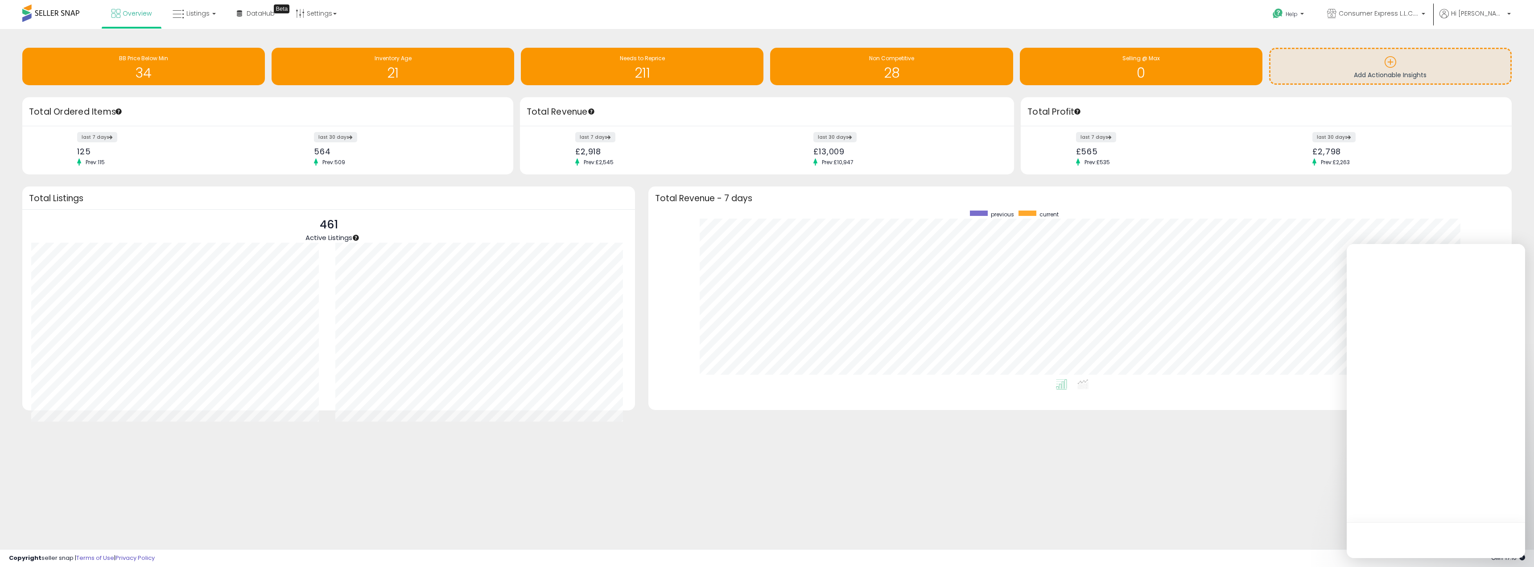
scroll to position [0, 0]
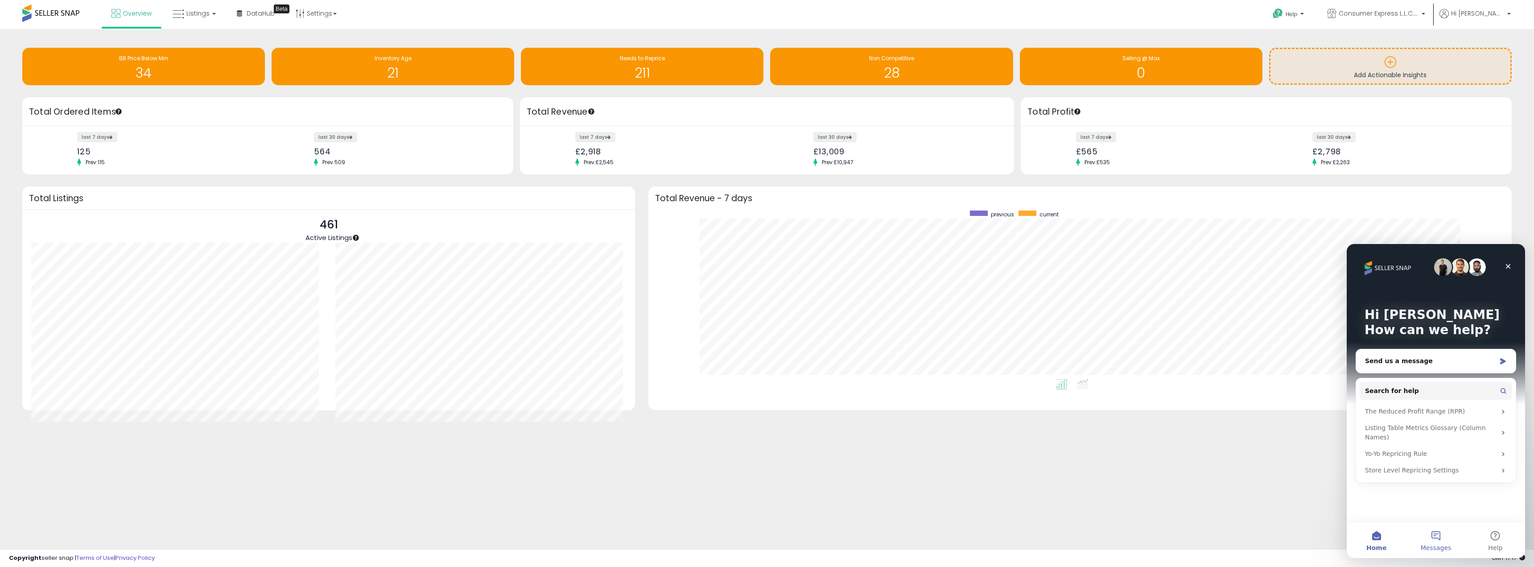
drag, startPoint x: 1427, startPoint y: 518, endPoint x: 1428, endPoint y: 530, distance: 12.5
click at [1427, 522] on div "Hi [PERSON_NAME] 👋 How can we help? Send us a message Search for help The Reduc…" at bounding box center [1435, 401] width 178 height 314
click at [1428, 530] on button "Messages" at bounding box center [1435, 540] width 59 height 36
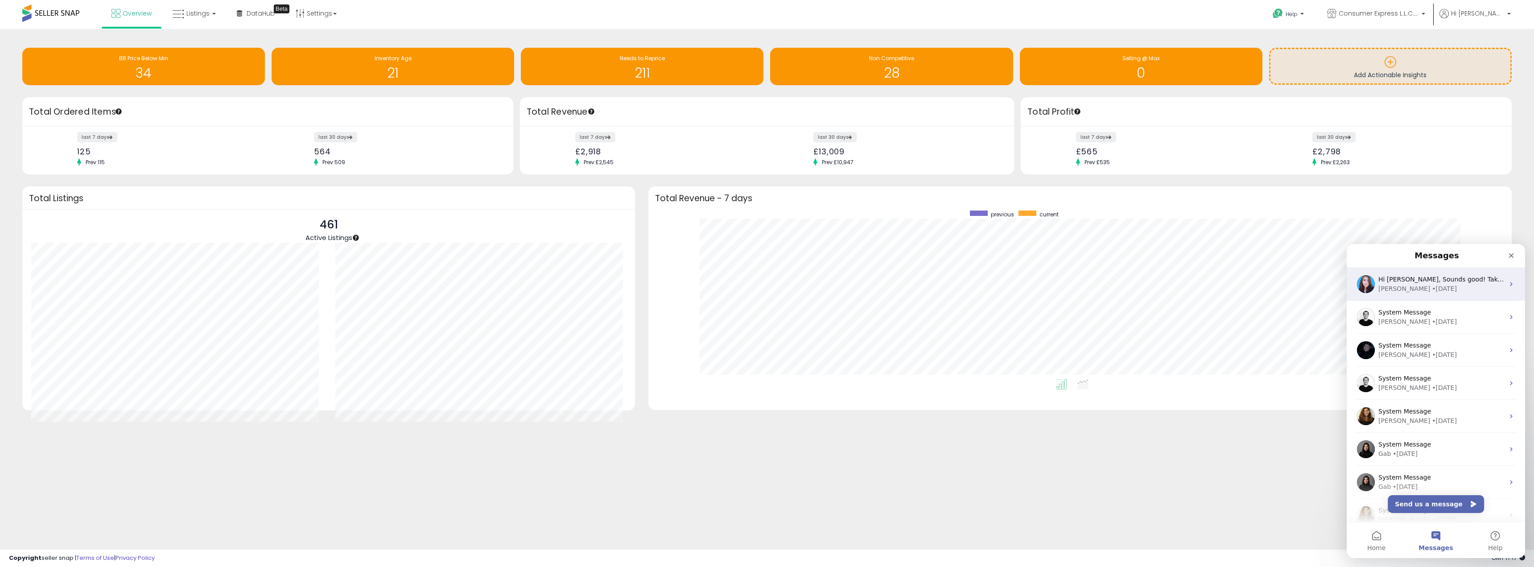
click at [1415, 291] on div "[PERSON_NAME] • [DATE]" at bounding box center [1441, 288] width 126 height 9
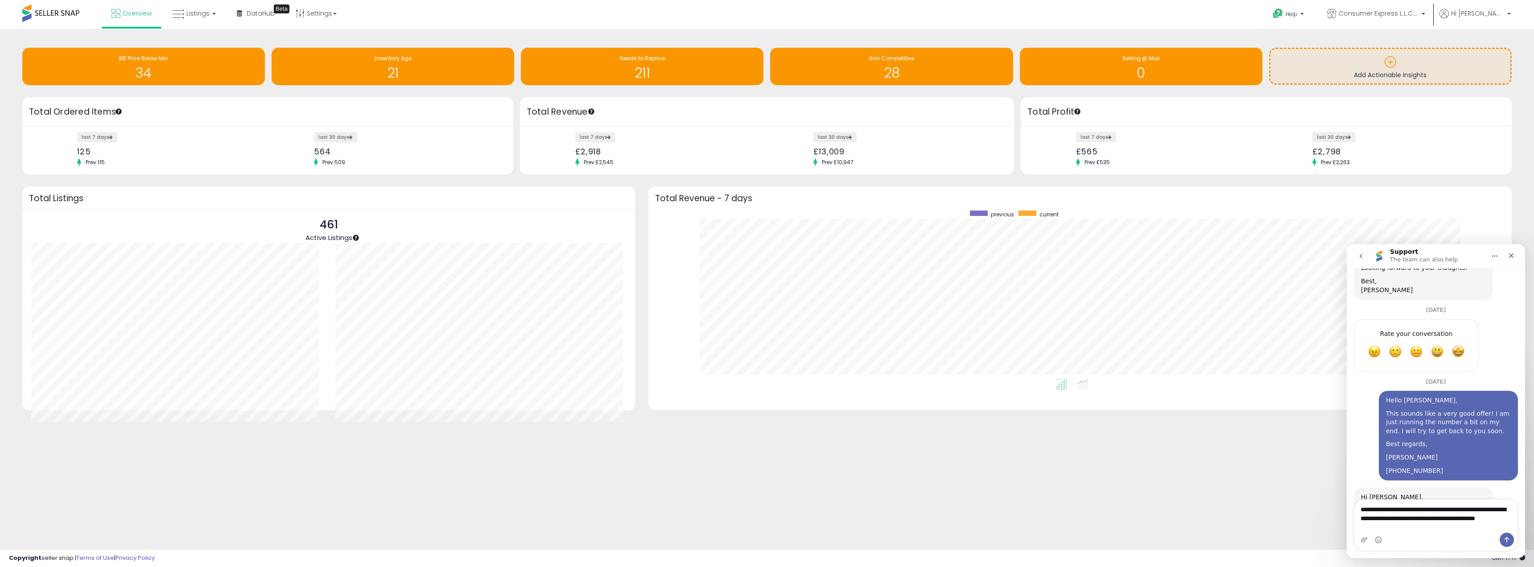
scroll to position [940, 0]
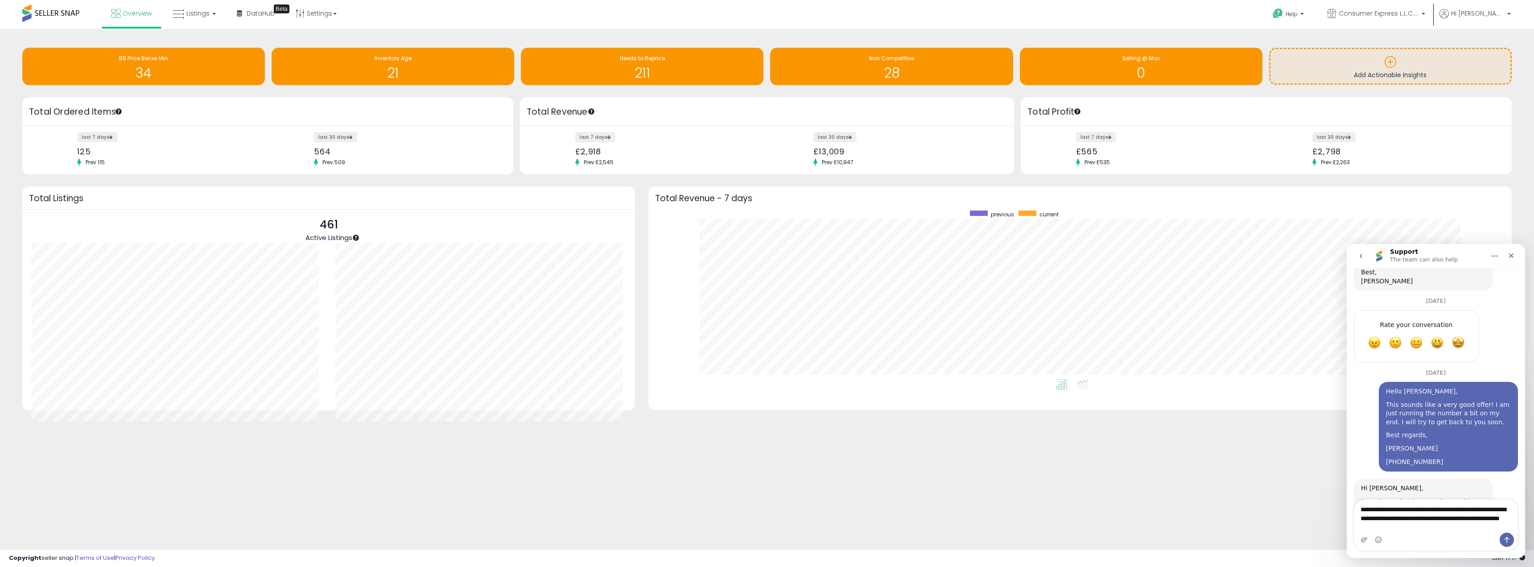
type textarea "**********"
